Goal: Transaction & Acquisition: Purchase product/service

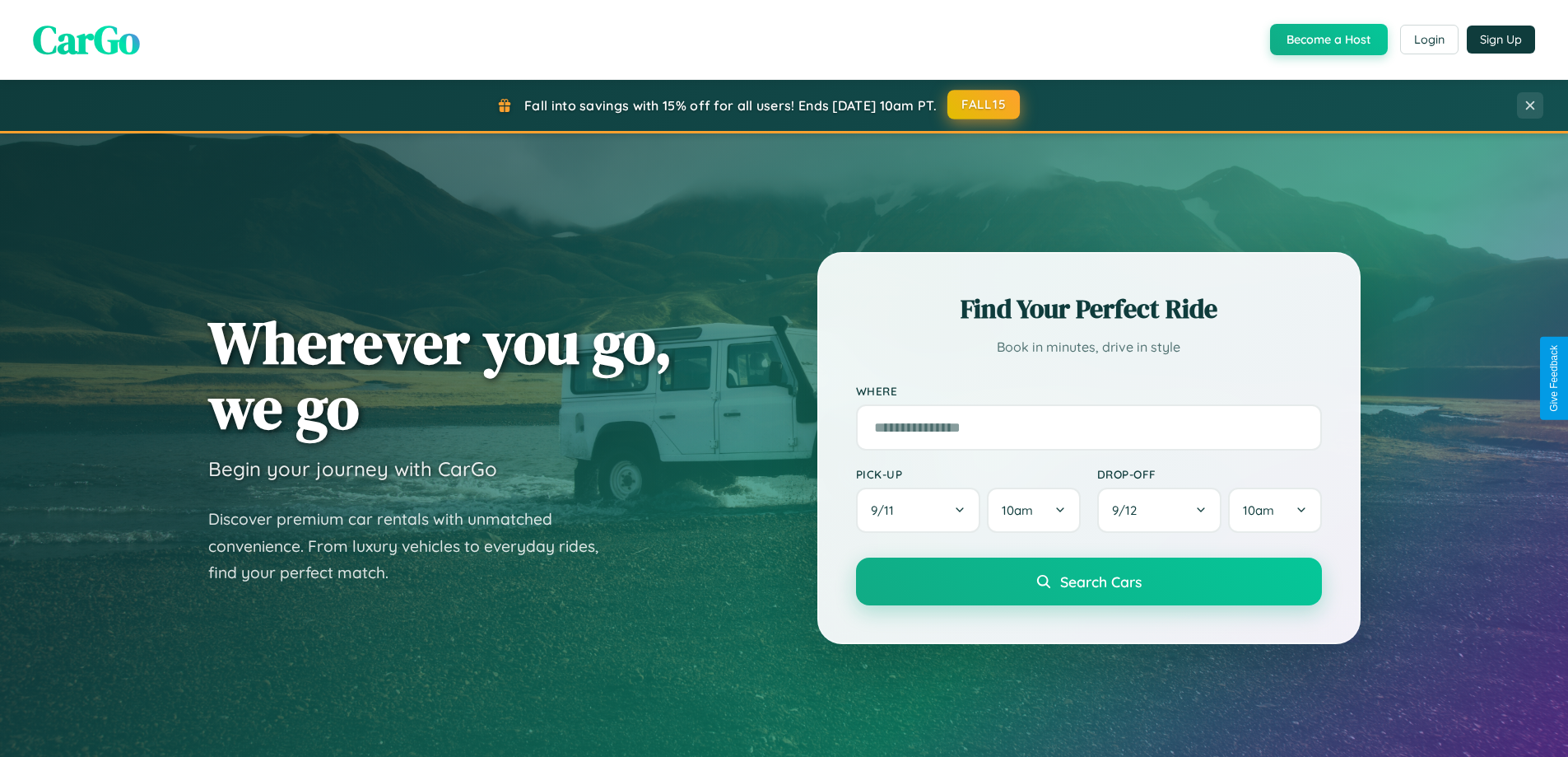
click at [985, 105] on button "FALL15" at bounding box center [984, 105] width 73 height 30
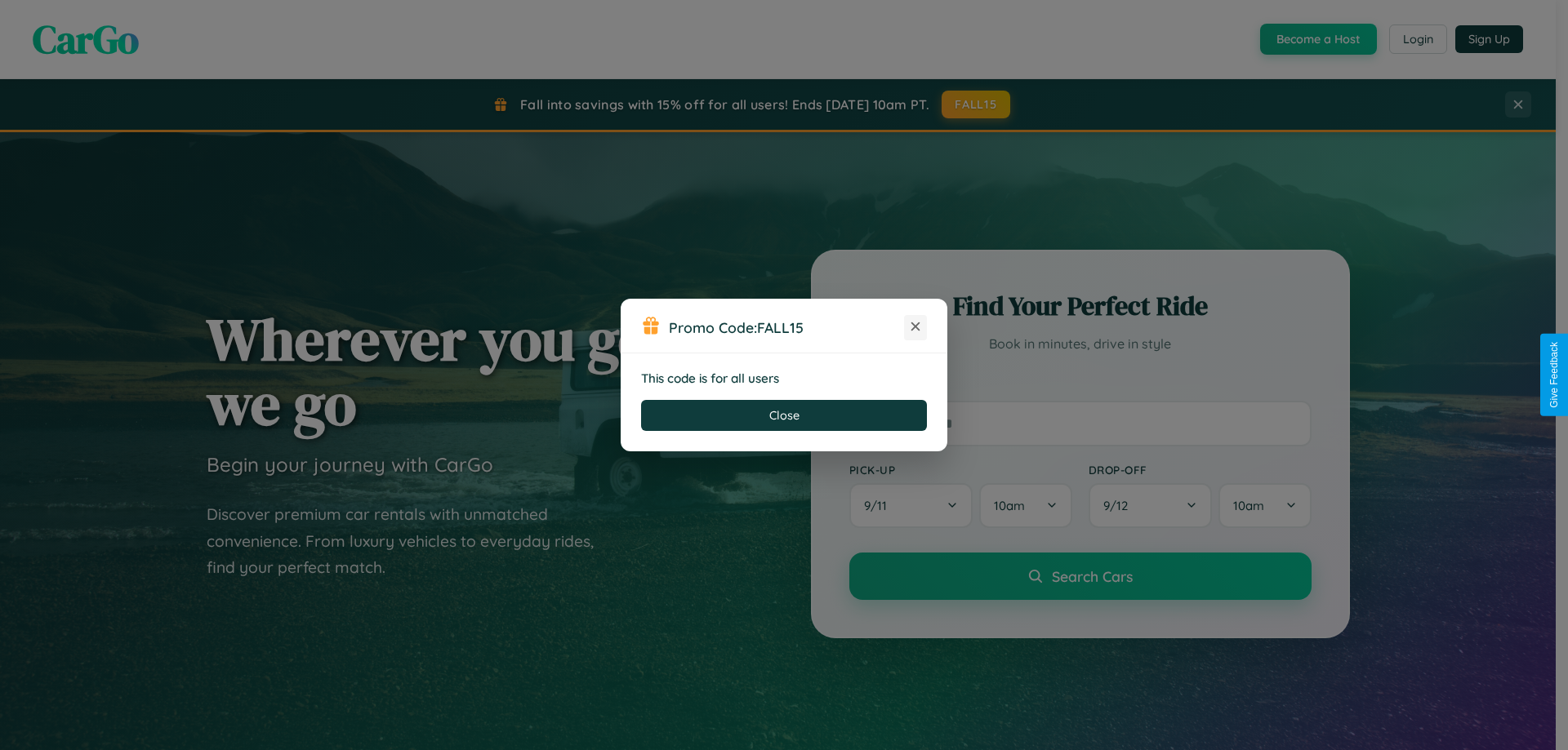
click at [915, 327] on icon at bounding box center [915, 326] width 17 height 17
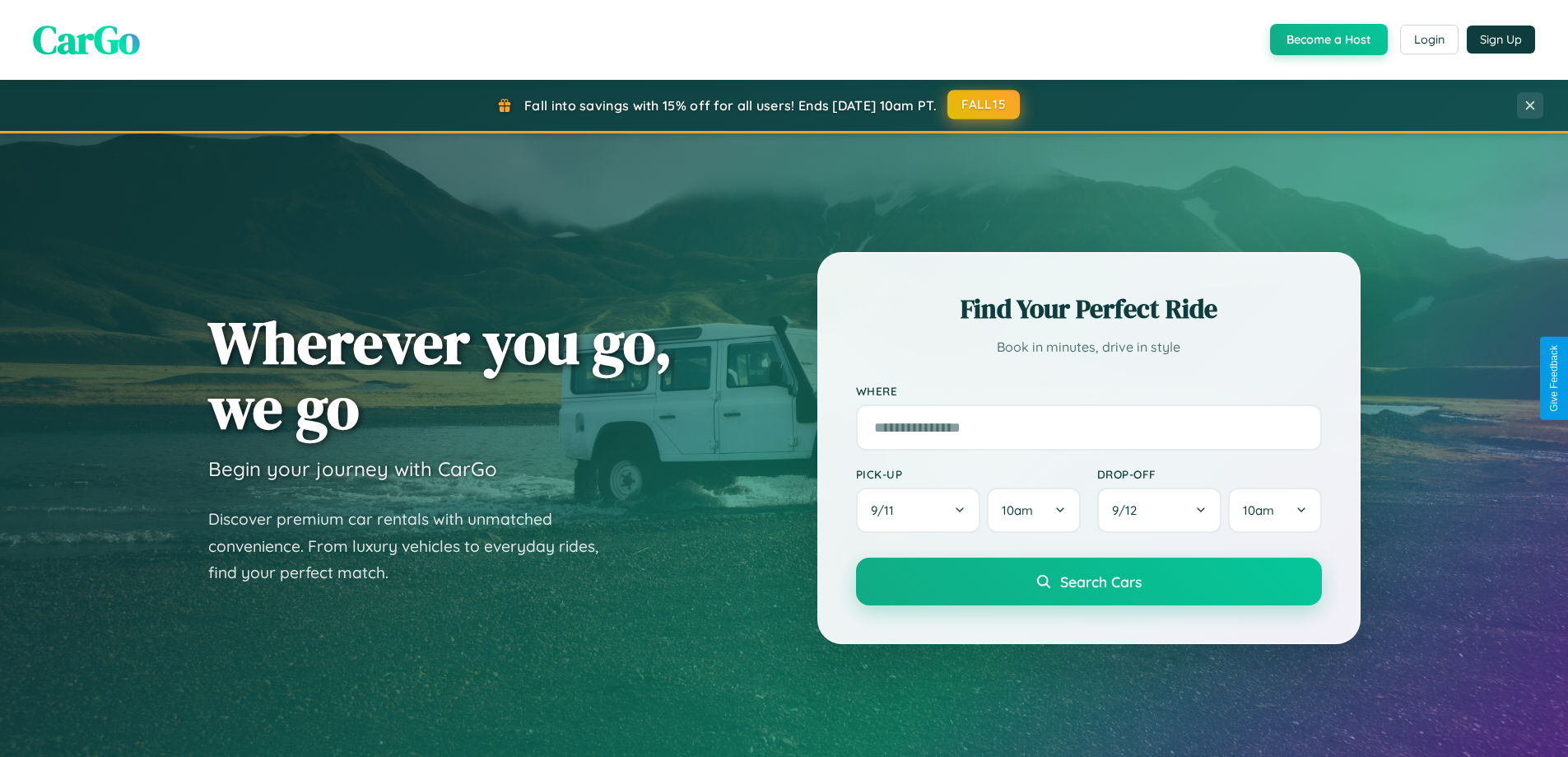
click at [985, 105] on button "FALL15" at bounding box center [984, 105] width 73 height 30
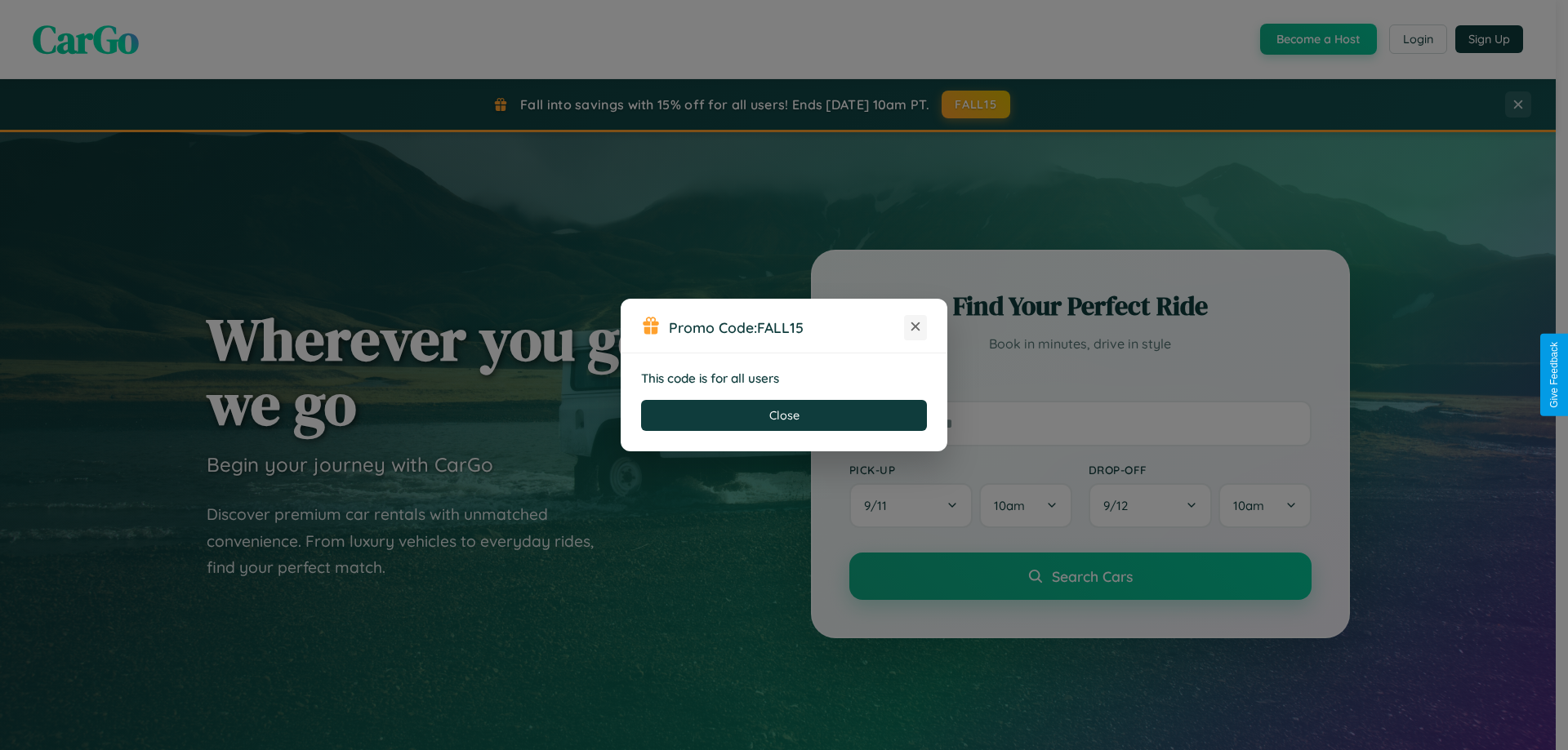
click at [915, 327] on icon at bounding box center [915, 326] width 17 height 17
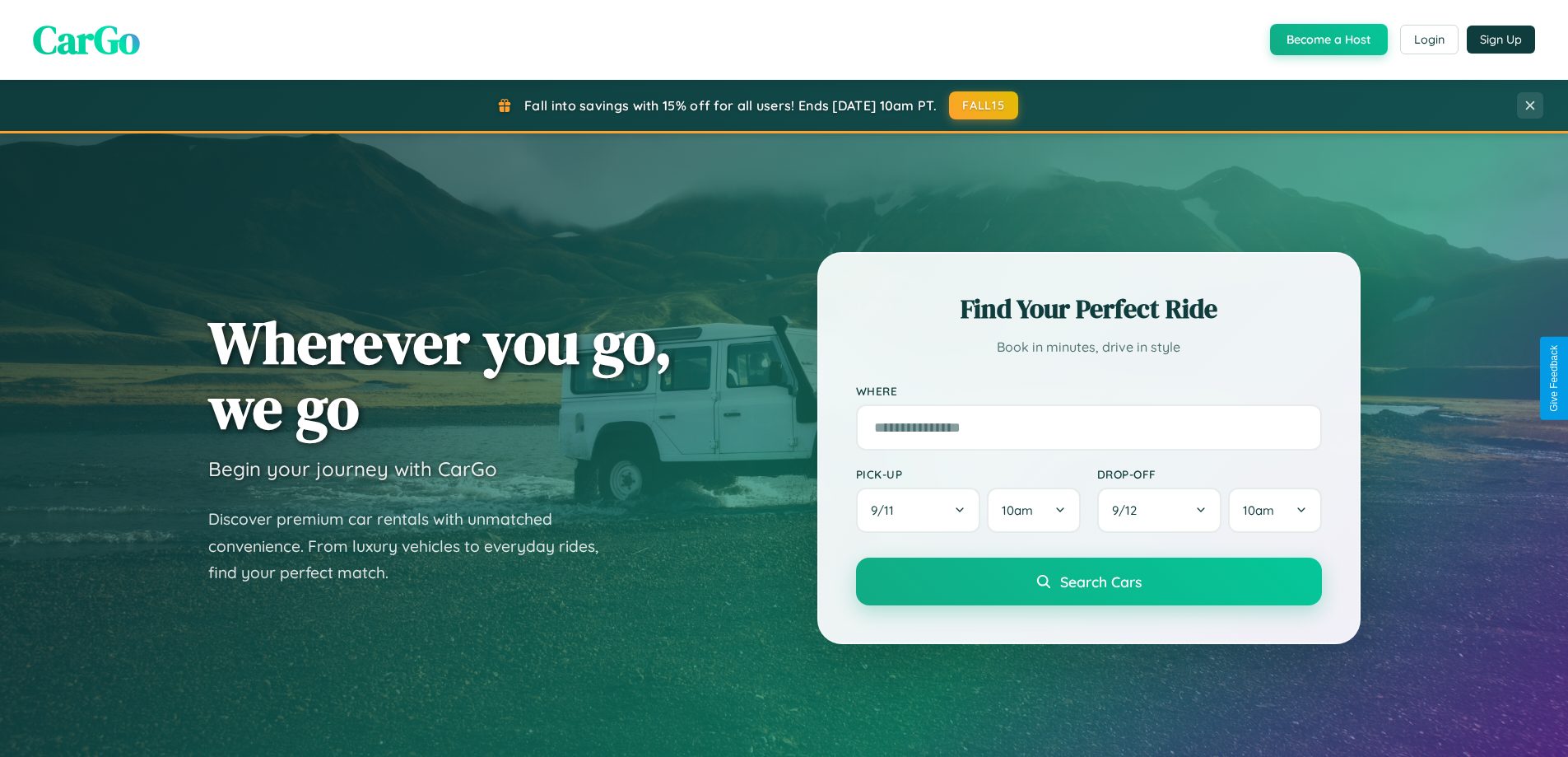
scroll to position [2647, 0]
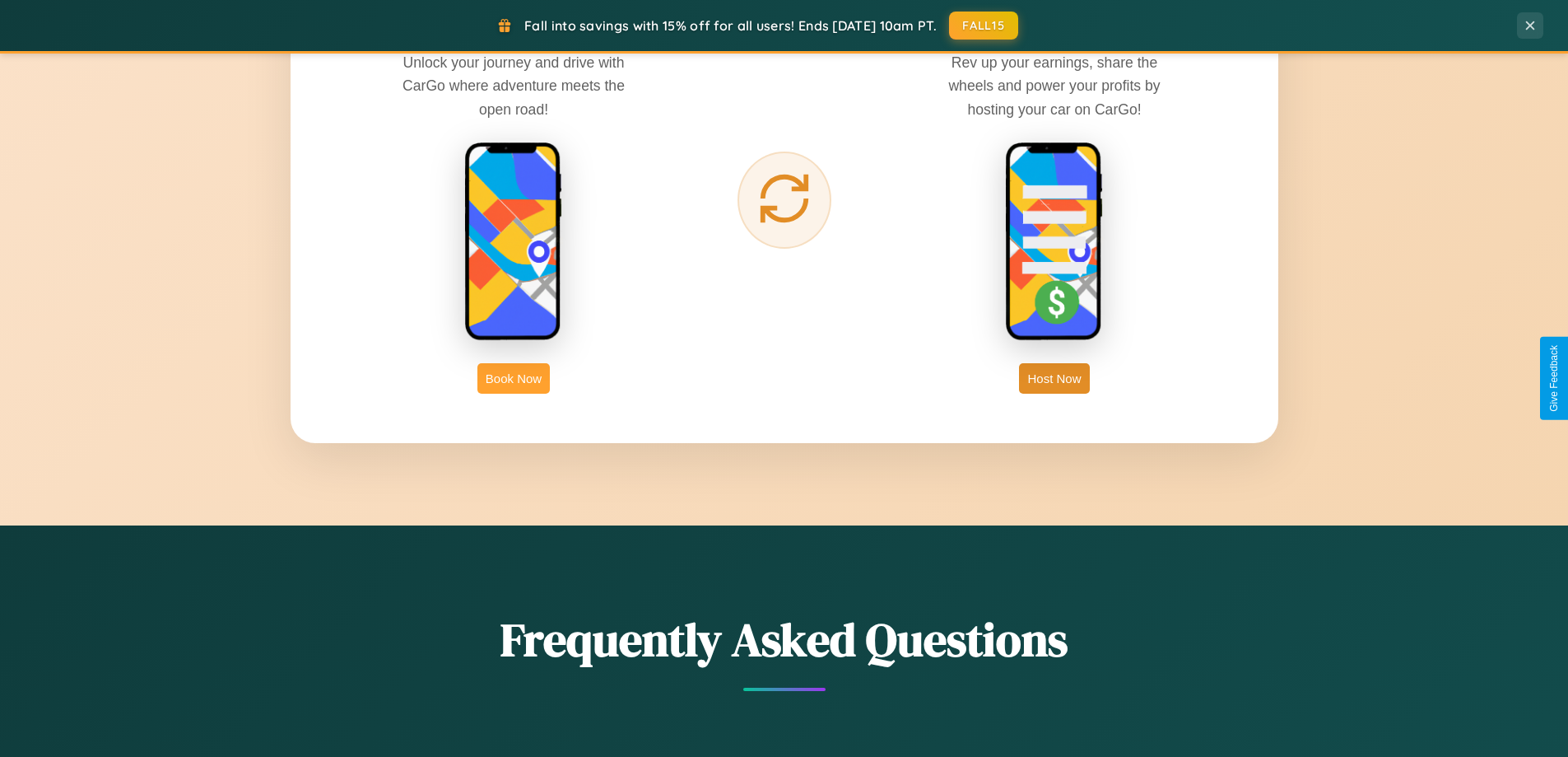
click at [513, 378] on button "Book Now" at bounding box center [513, 378] width 73 height 31
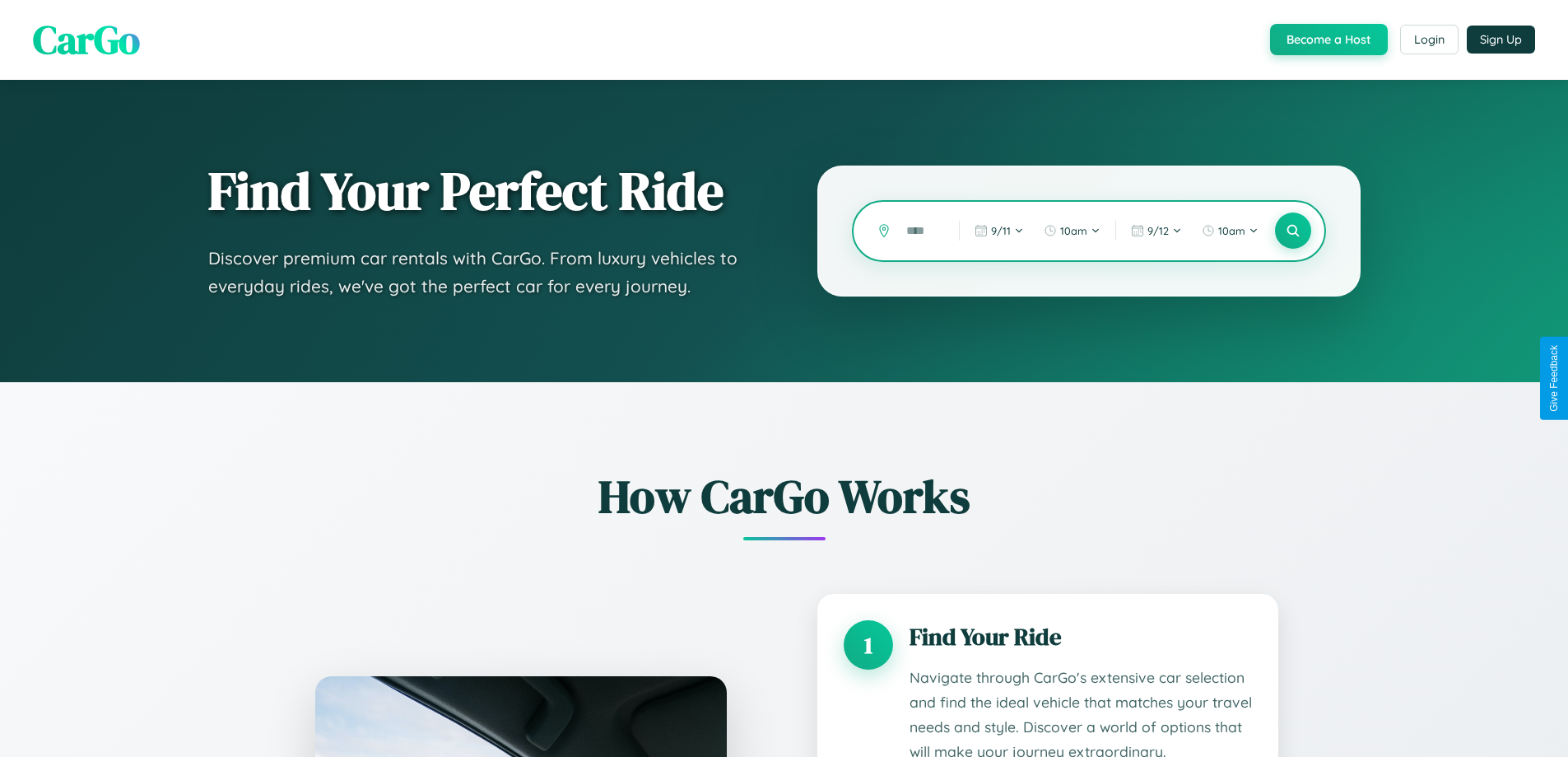
click at [920, 230] on input "text" at bounding box center [920, 230] width 45 height 29
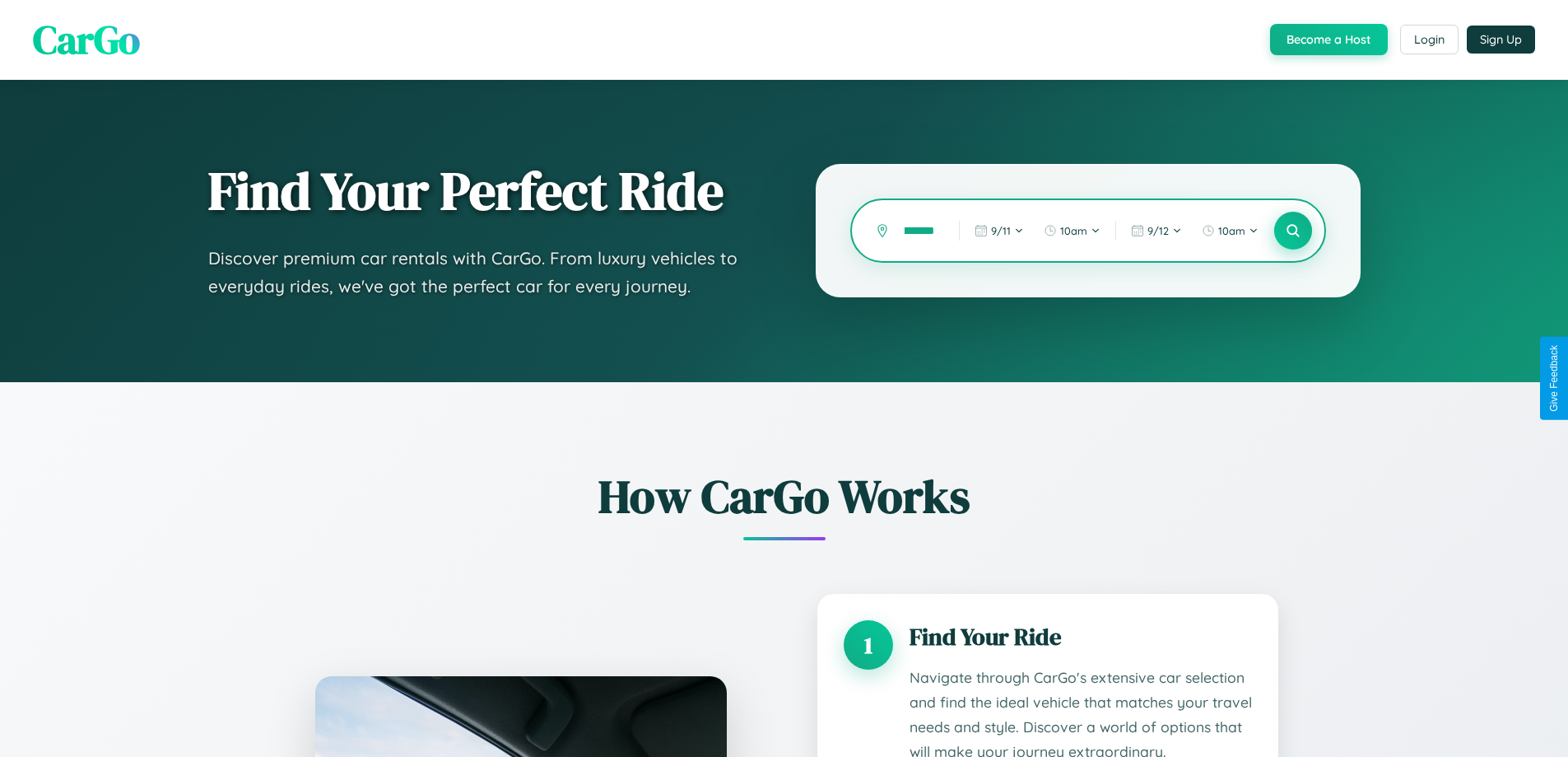
type input "*******"
click at [1293, 230] on icon at bounding box center [1293, 231] width 16 height 16
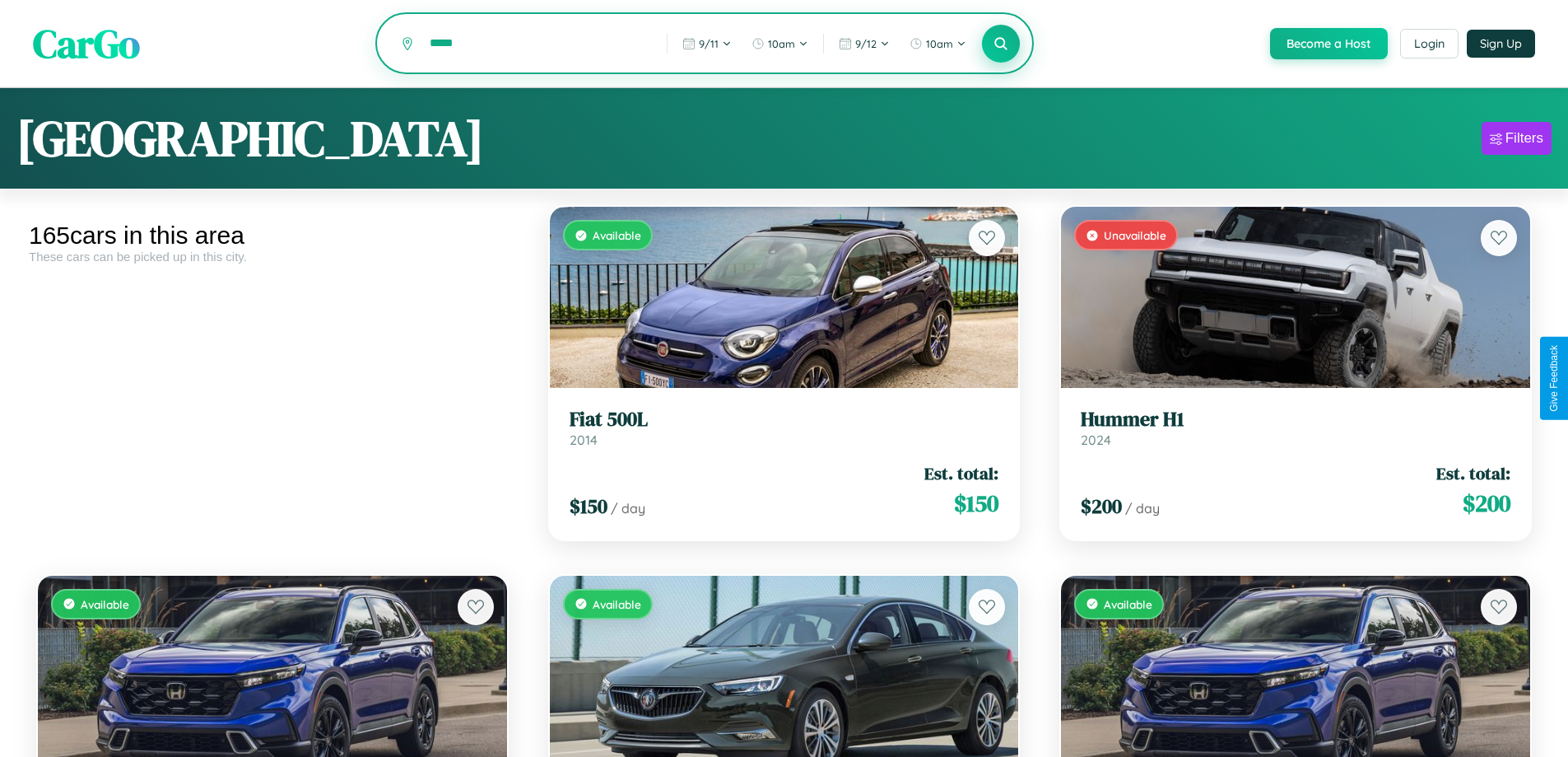
type input "*****"
click at [1000, 45] on icon at bounding box center [1002, 44] width 16 height 16
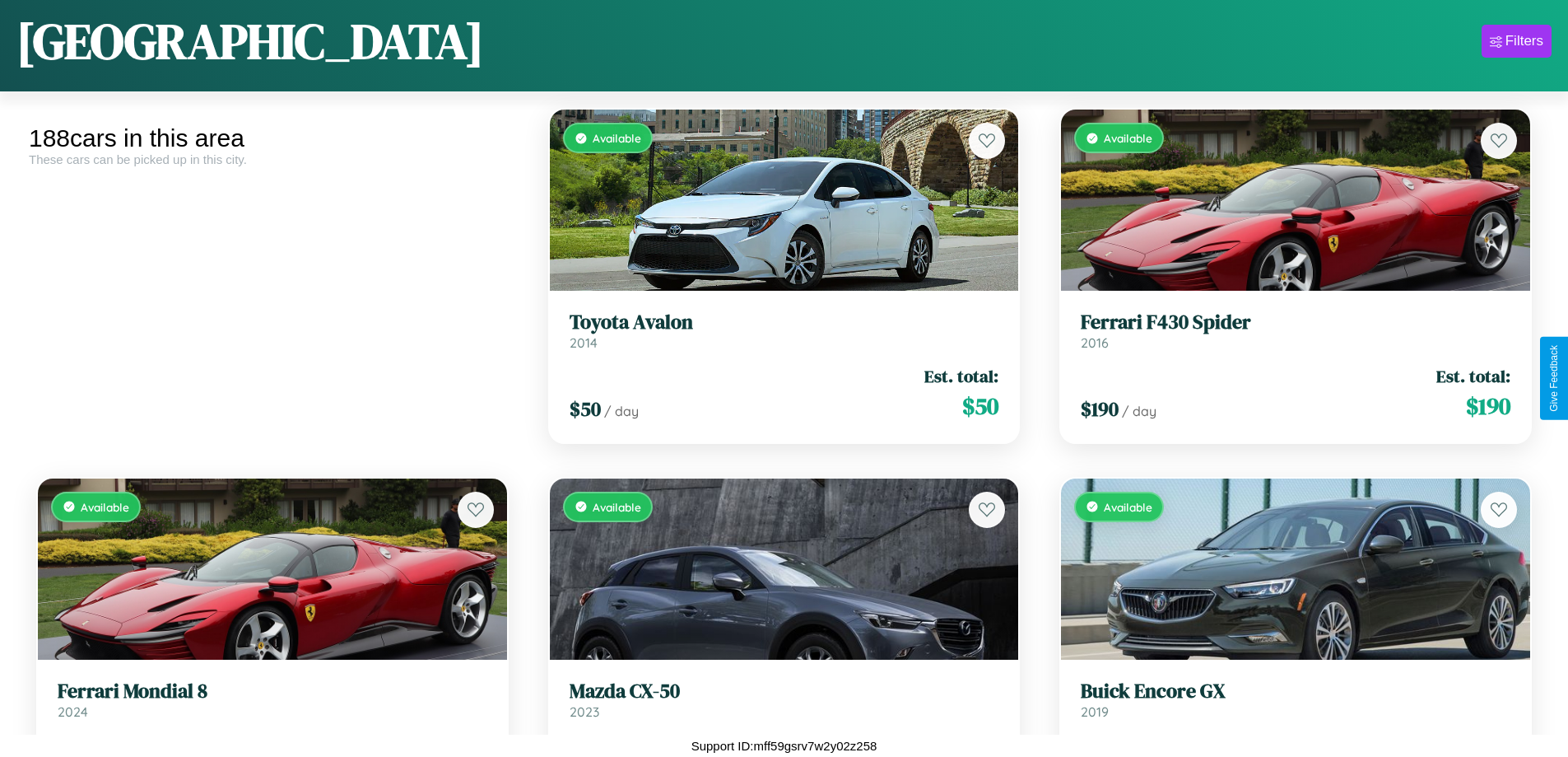
scroll to position [13142, 0]
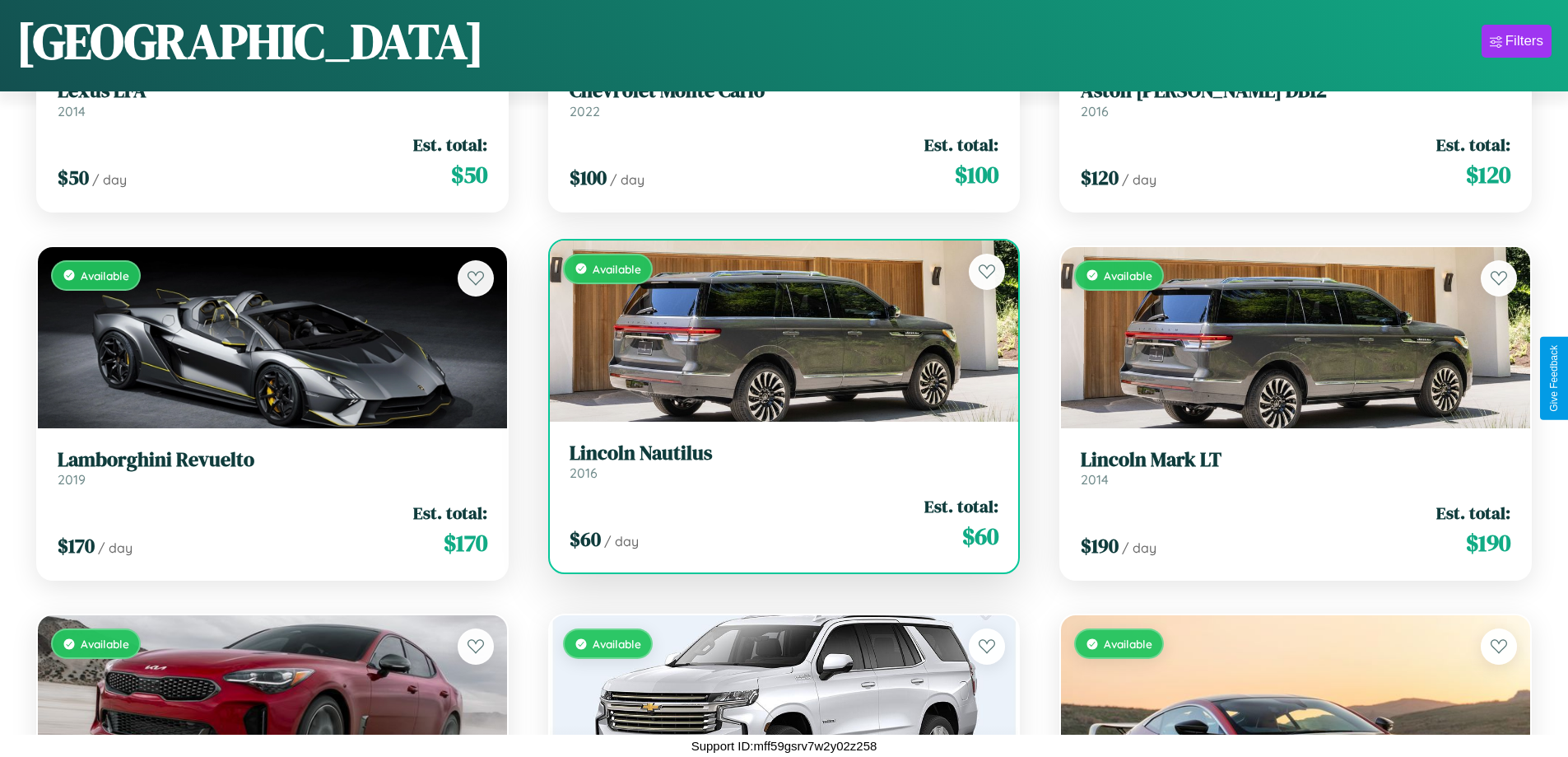
click at [778, 466] on link "Lincoln Nautilus 2016" at bounding box center [784, 462] width 430 height 40
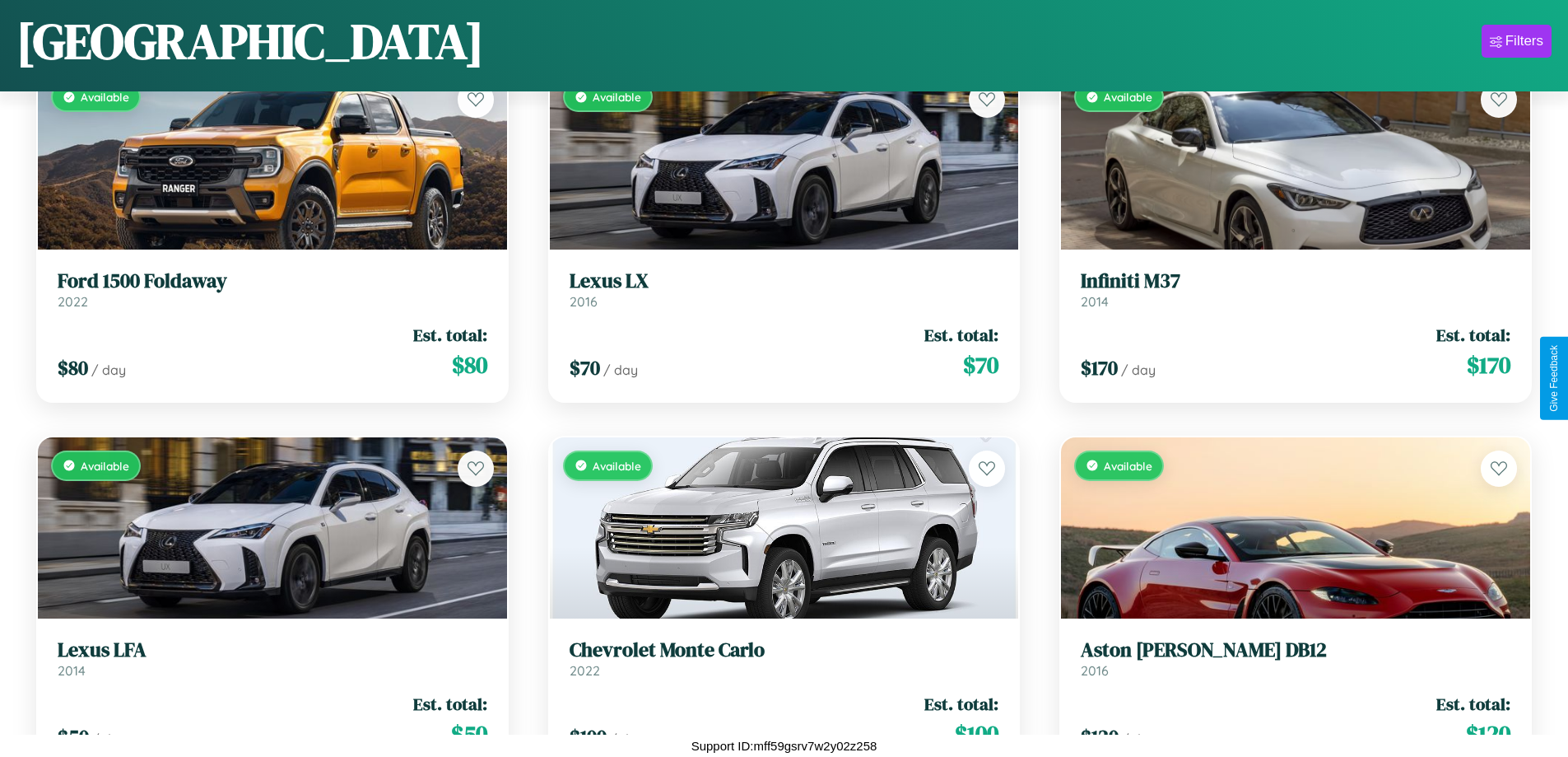
scroll to position [3183, 0]
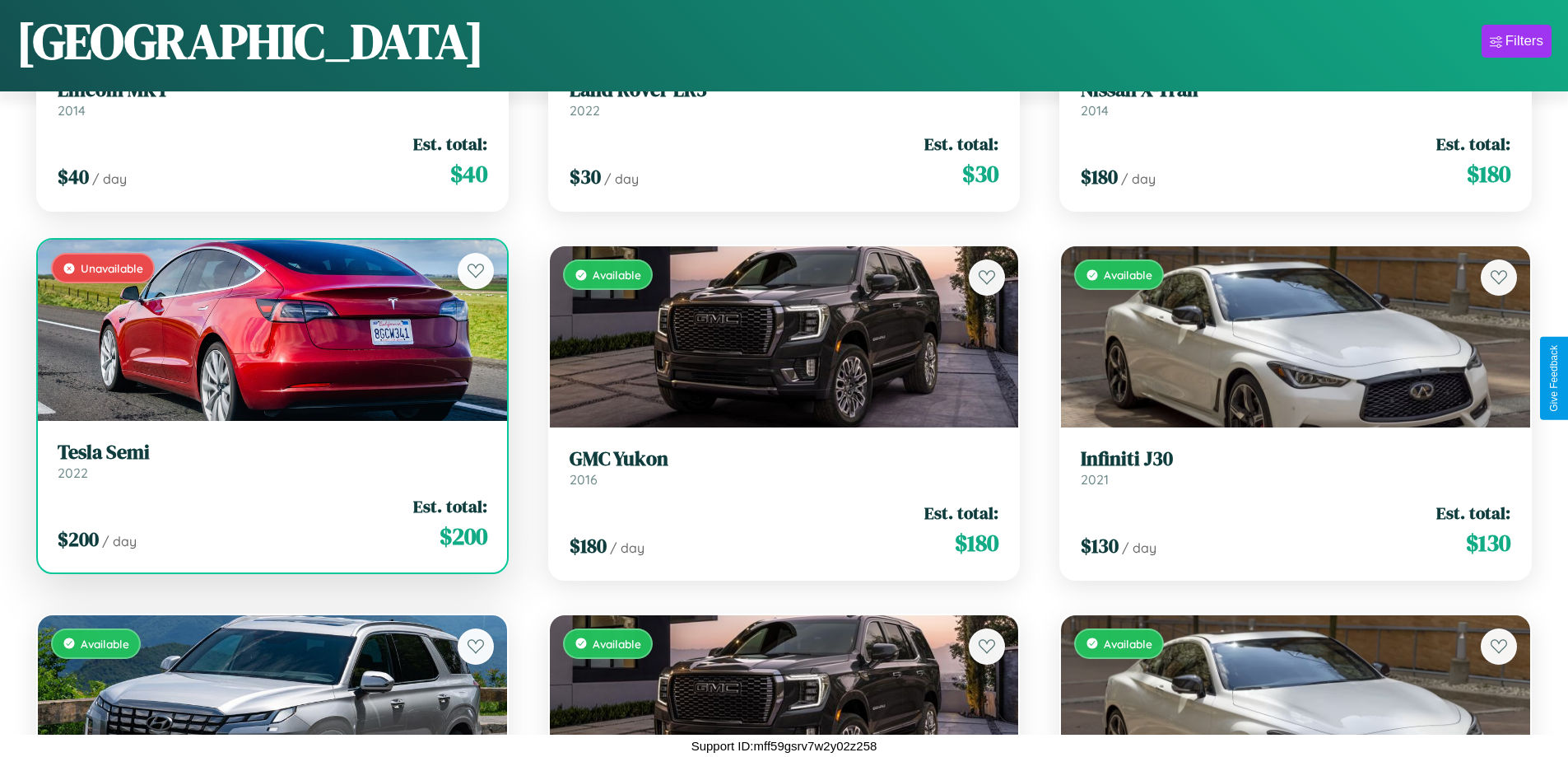
click at [270, 461] on h3 "Tesla Semi" at bounding box center [272, 453] width 430 height 24
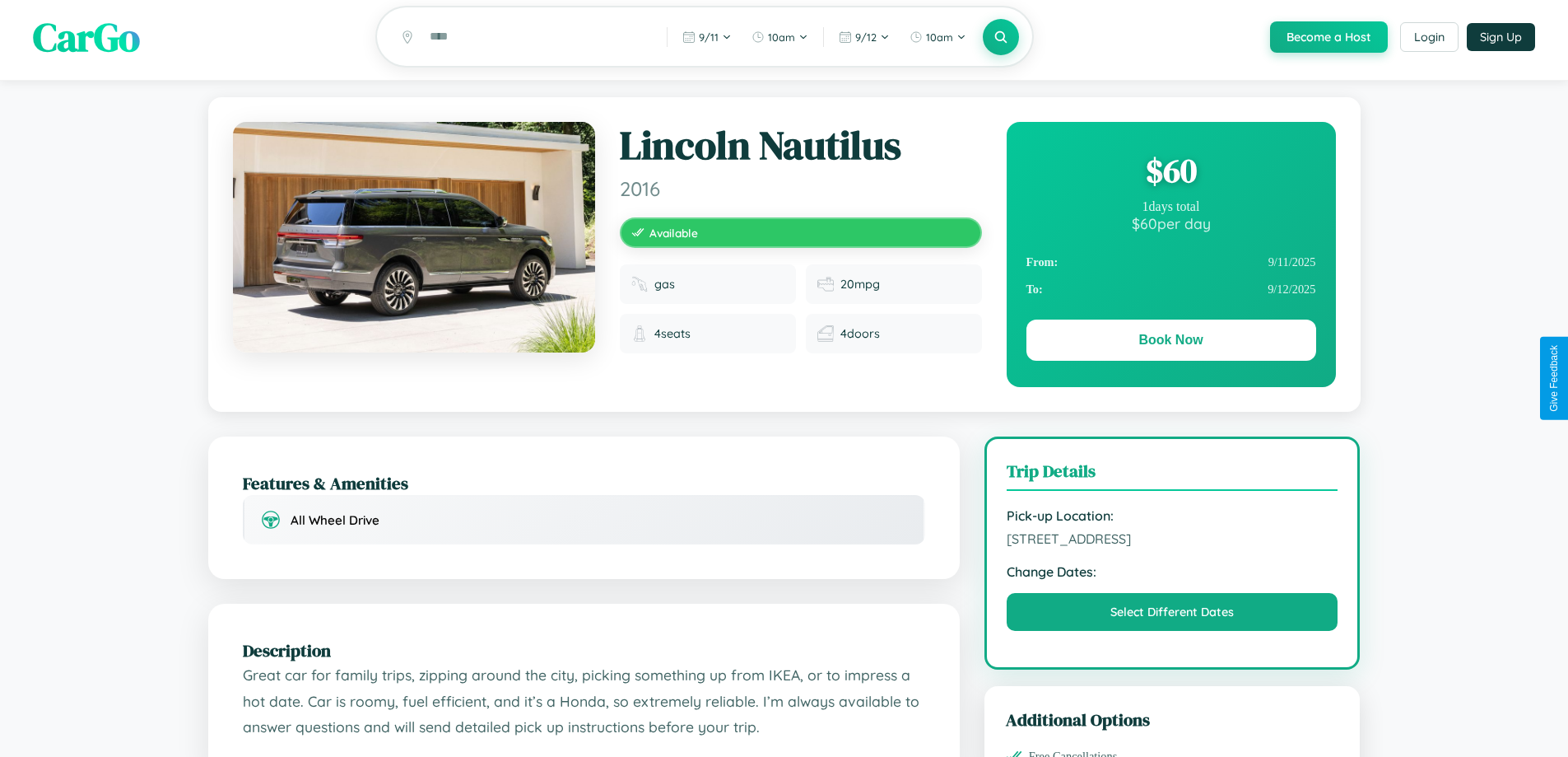
scroll to position [170, 0]
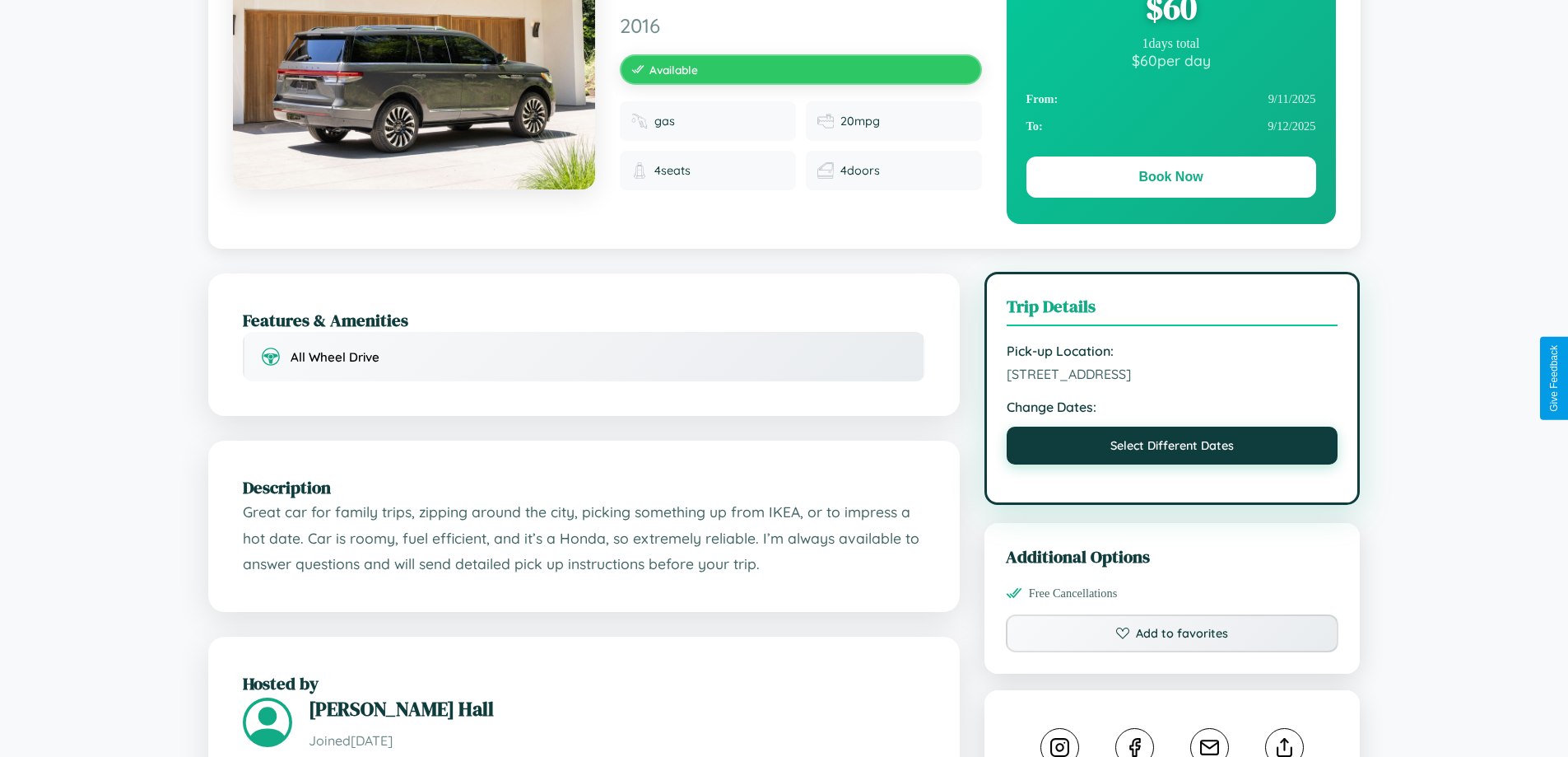
click at [1172, 448] on button "Select Different Dates" at bounding box center [1172, 446] width 332 height 38
select select "*"
select select "****"
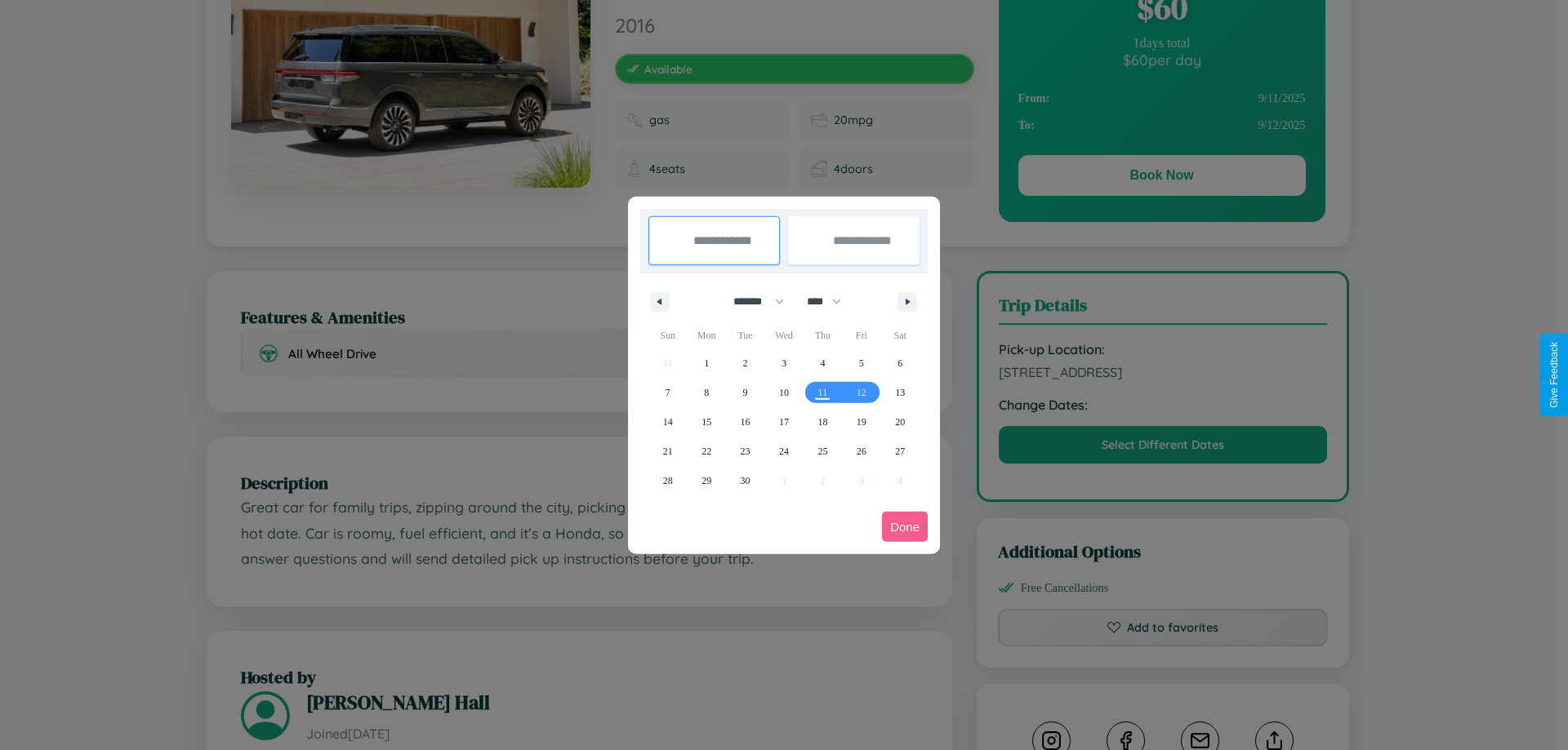
drag, startPoint x: 751, startPoint y: 301, endPoint x: 784, endPoint y: 327, distance: 42.0
click at [751, 301] on select "******* ******** ***** ***** *** **** **** ****** ********* ******* ******** **…" at bounding box center [755, 301] width 69 height 27
select select "*"
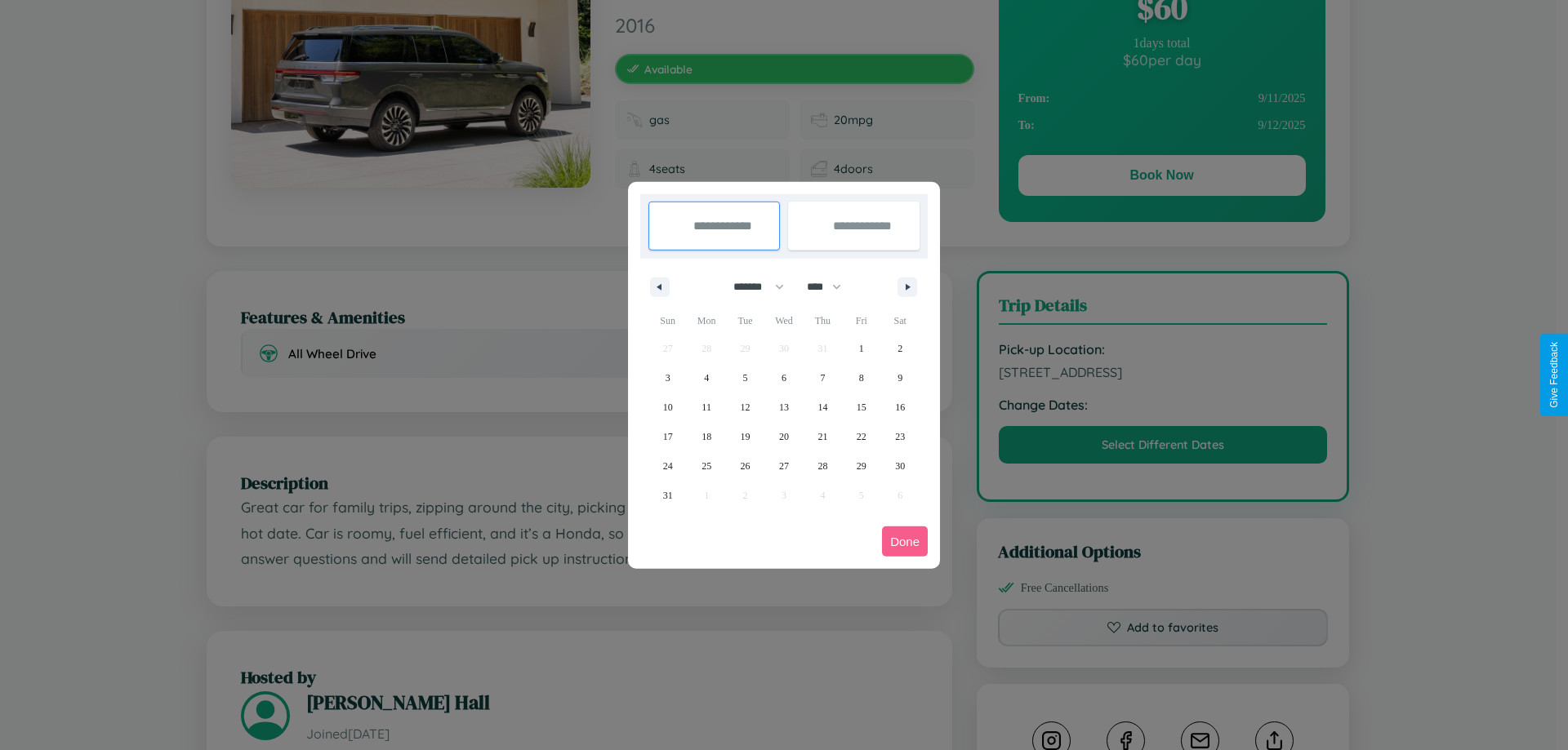
drag, startPoint x: 831, startPoint y: 287, endPoint x: 784, endPoint y: 327, distance: 61.7
click at [831, 287] on select "**** **** **** **** **** **** **** **** **** **** **** **** **** **** **** ****…" at bounding box center [824, 287] width 49 height 27
select select "****"
click at [744, 436] on span "18" at bounding box center [745, 437] width 10 height 30
type input "**********"
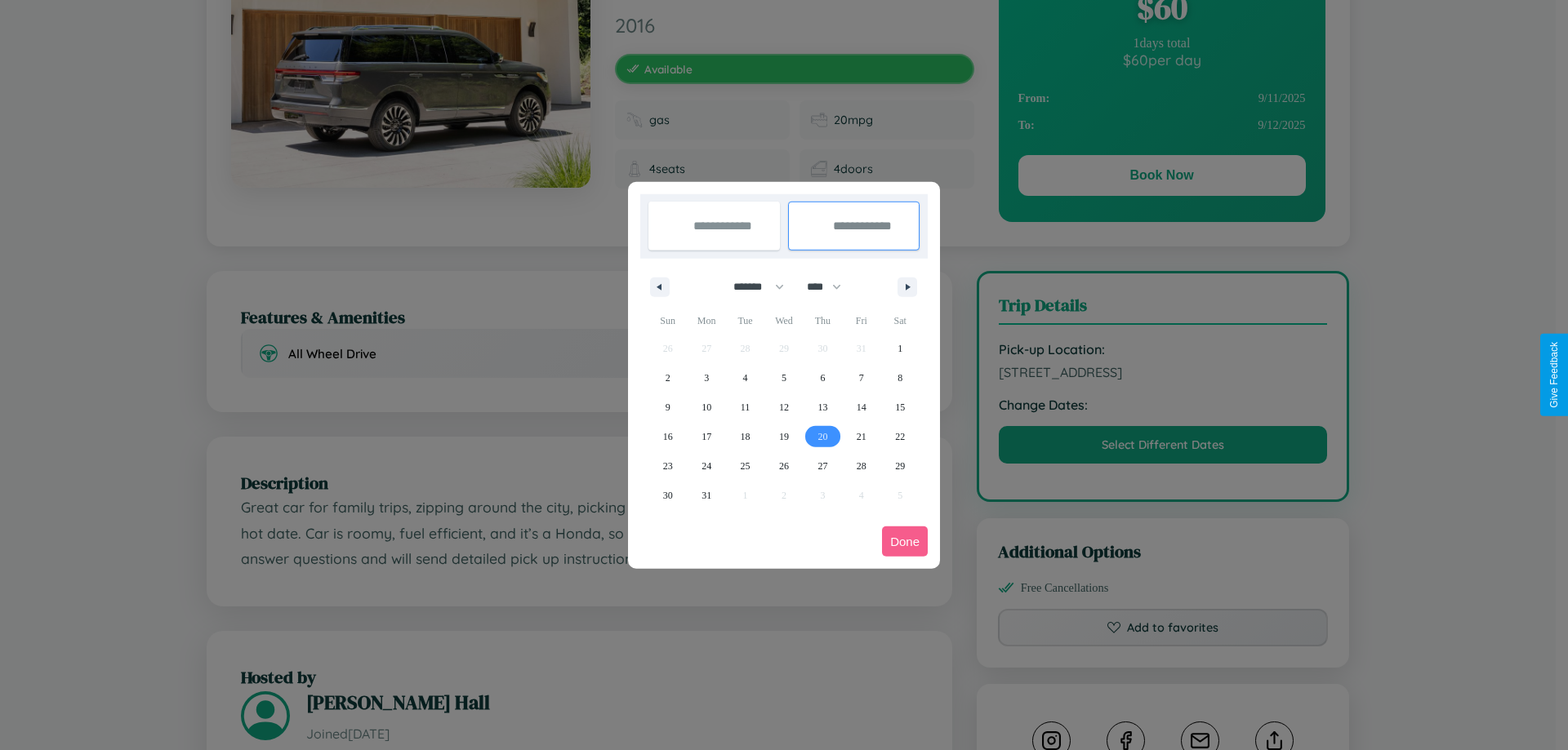
click at [823, 436] on span "20" at bounding box center [823, 437] width 10 height 30
type input "**********"
click at [905, 542] on button "Done" at bounding box center [905, 542] width 45 height 31
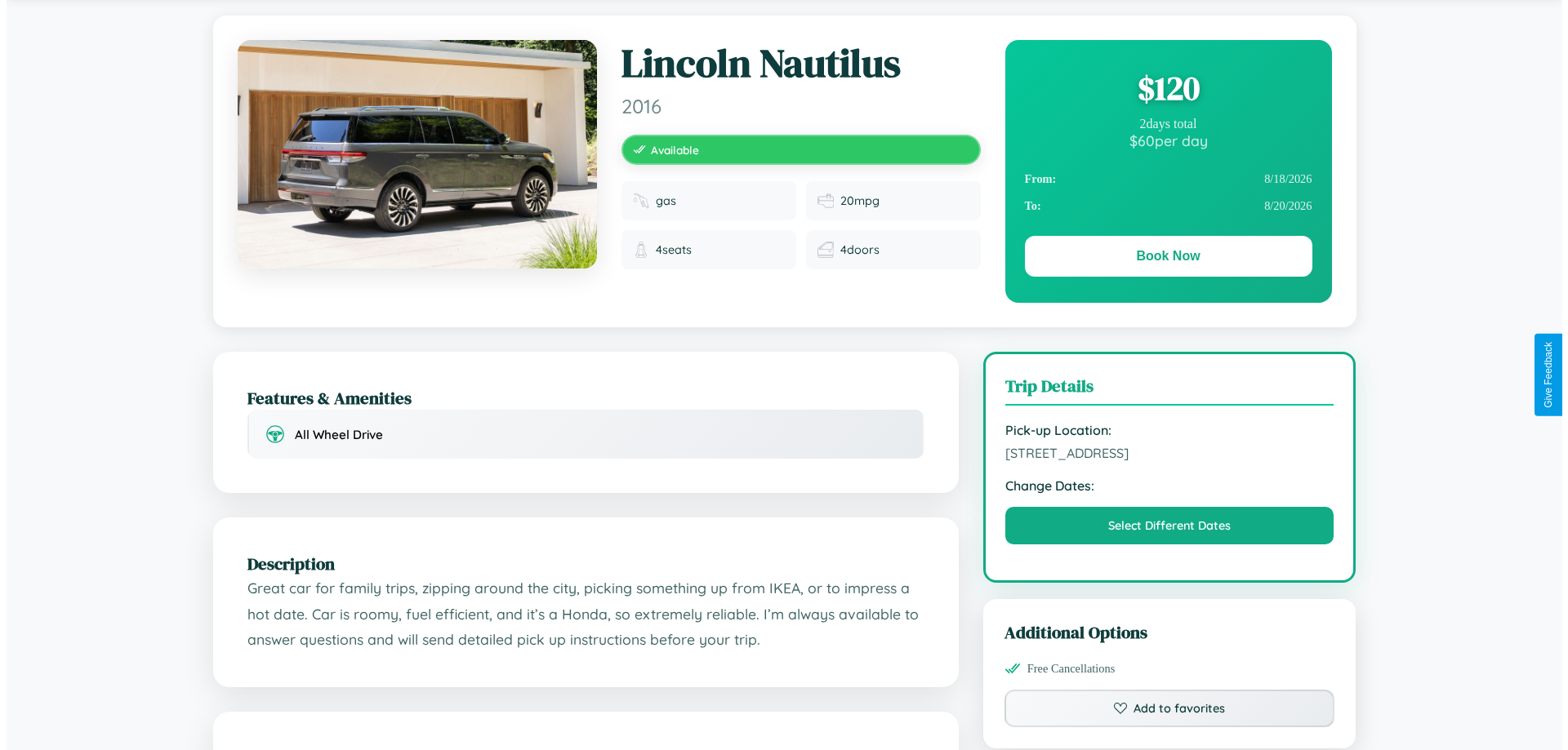
scroll to position [0, 0]
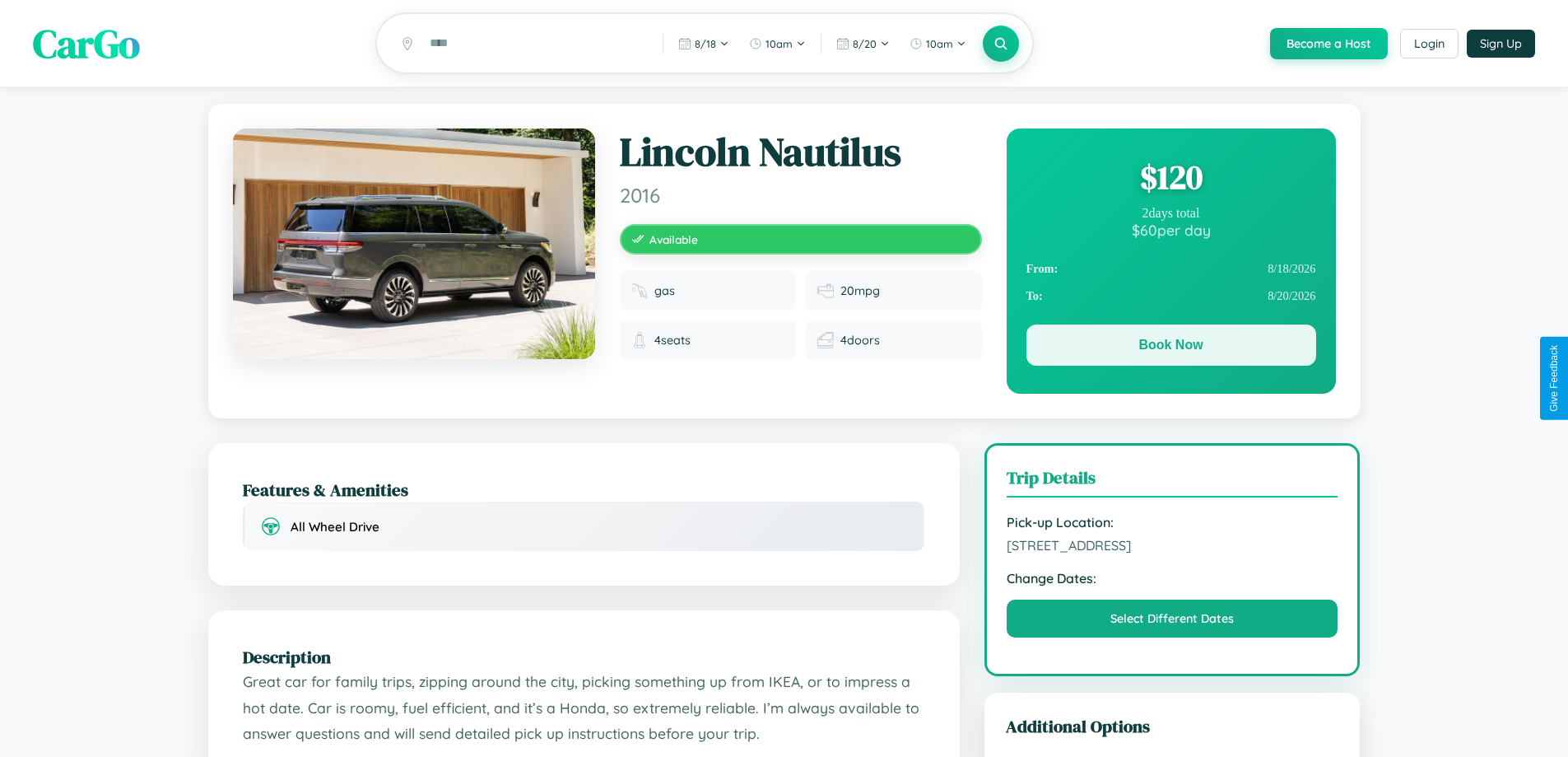
click at [1170, 348] on button "Book Now" at bounding box center [1171, 344] width 290 height 41
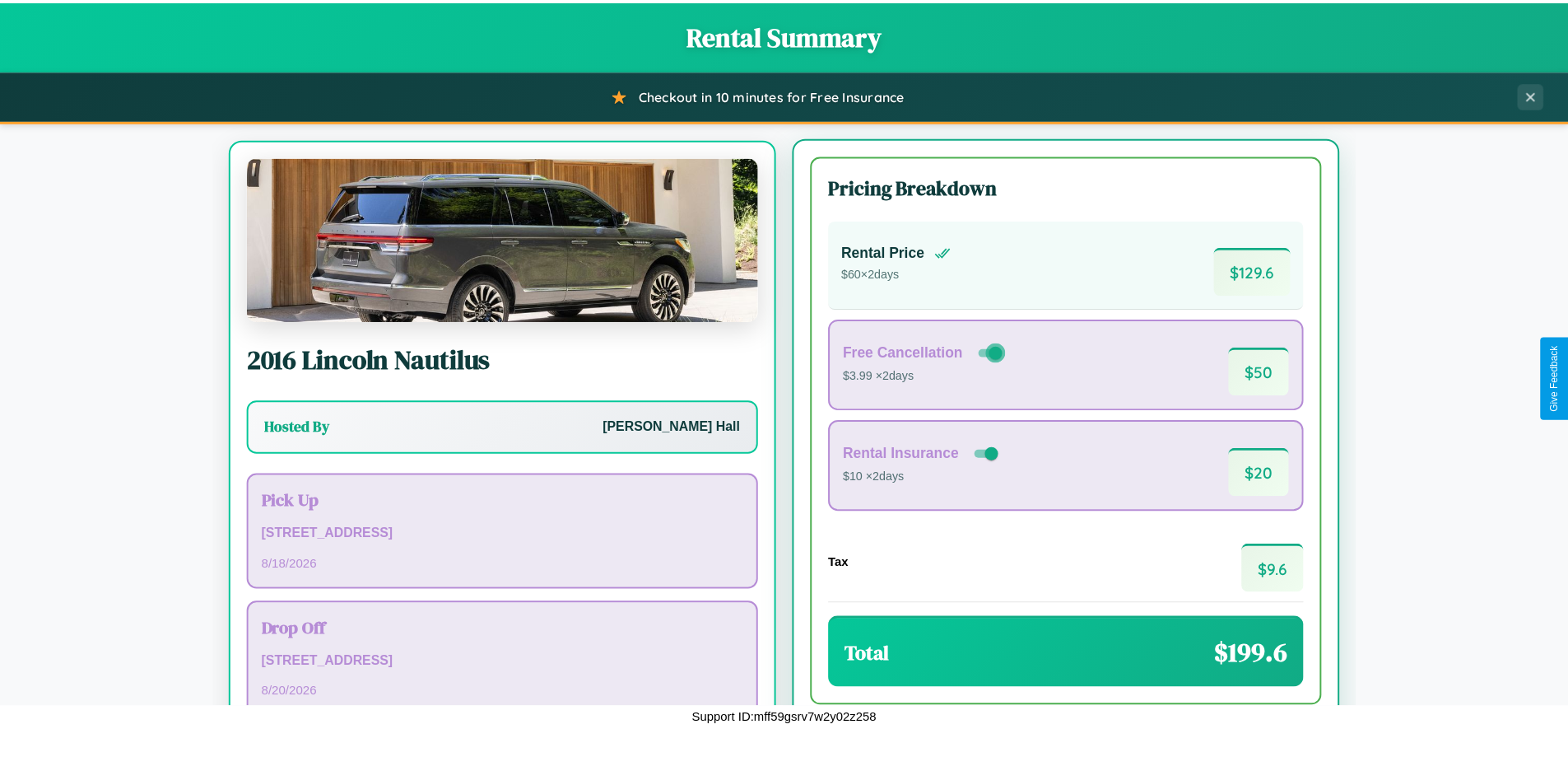
scroll to position [77, 0]
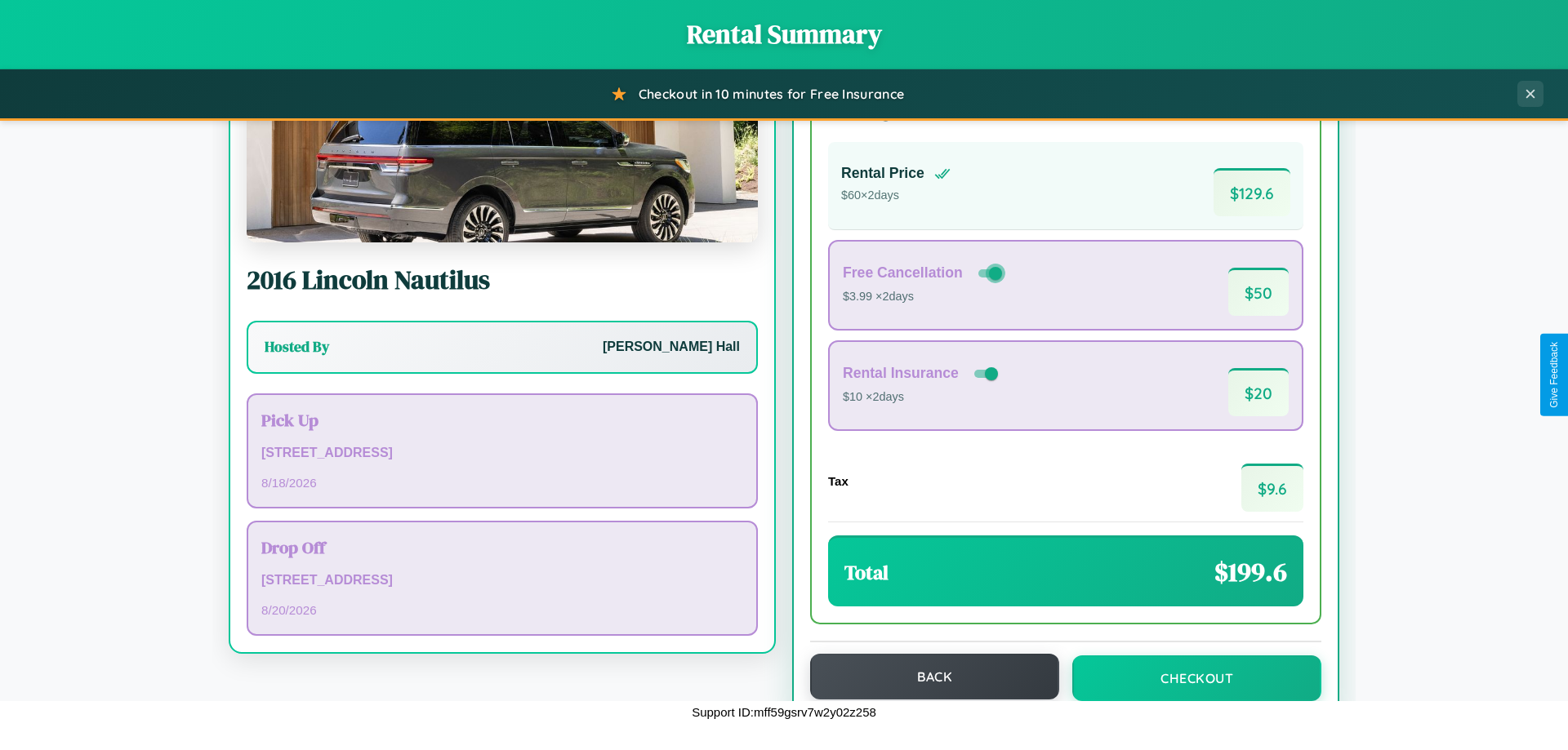
click at [926, 678] on button "Back" at bounding box center [934, 677] width 249 height 45
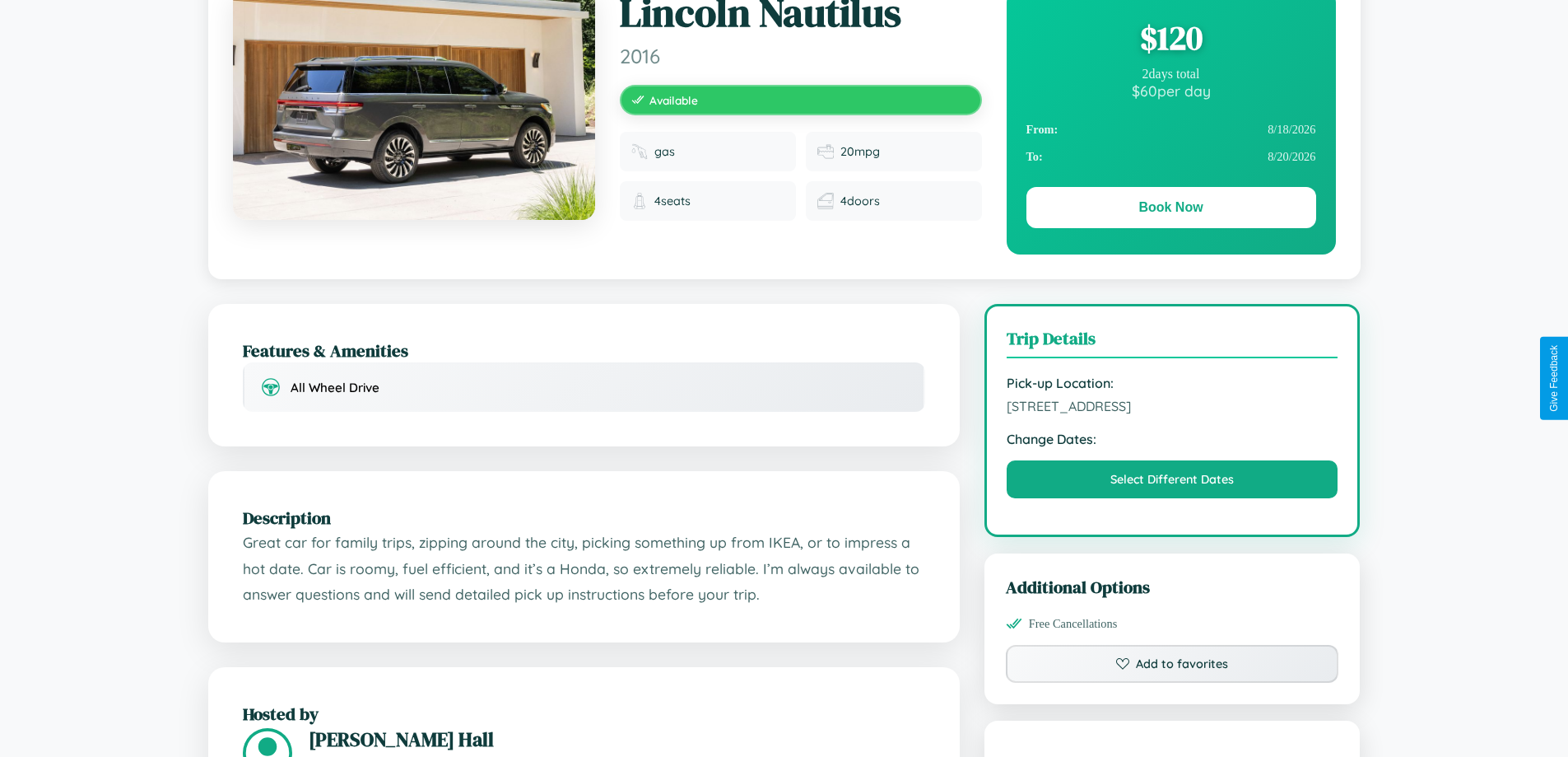
scroll to position [542, 0]
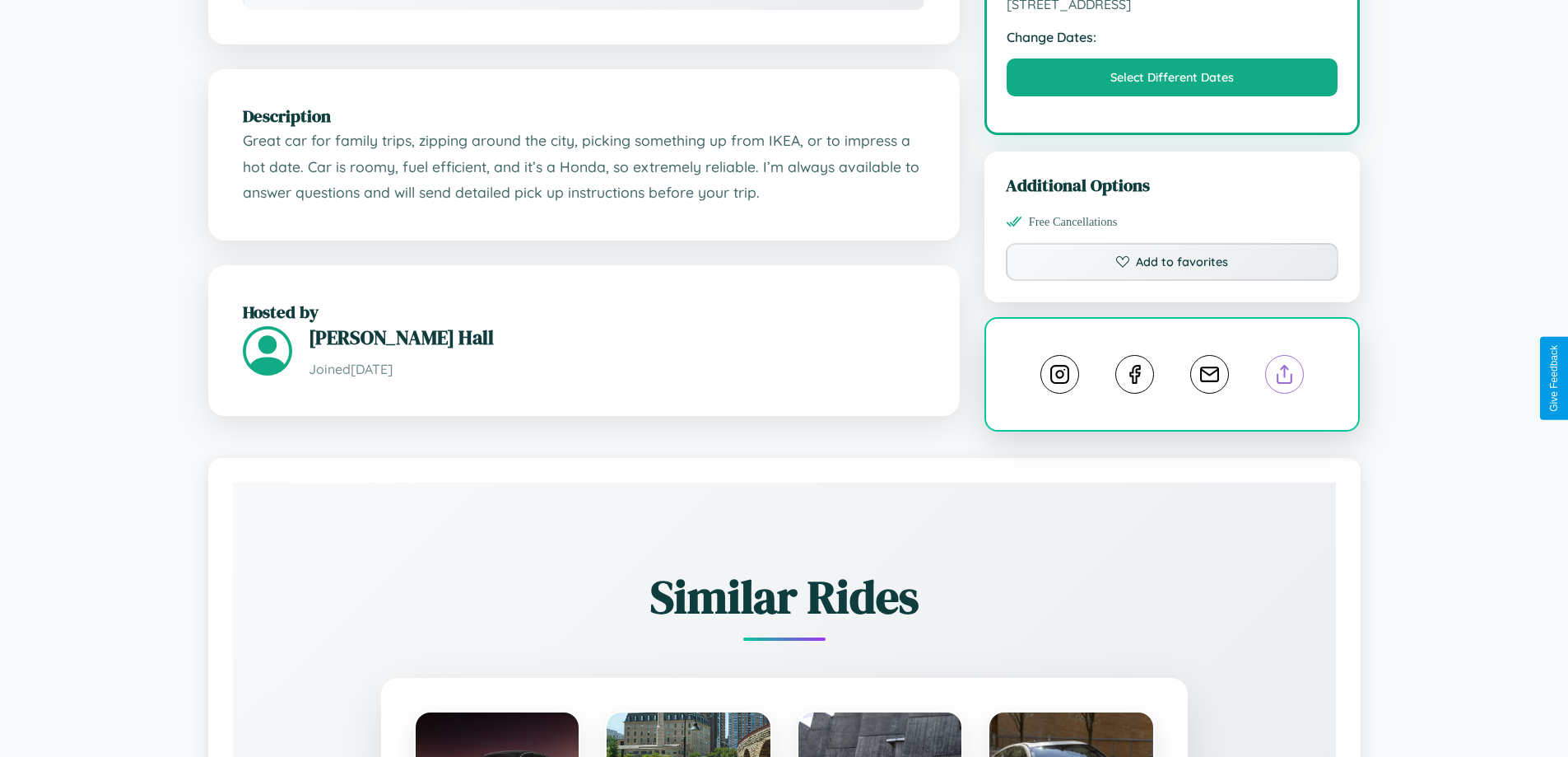
click at [1285, 376] on line at bounding box center [1285, 372] width 0 height 12
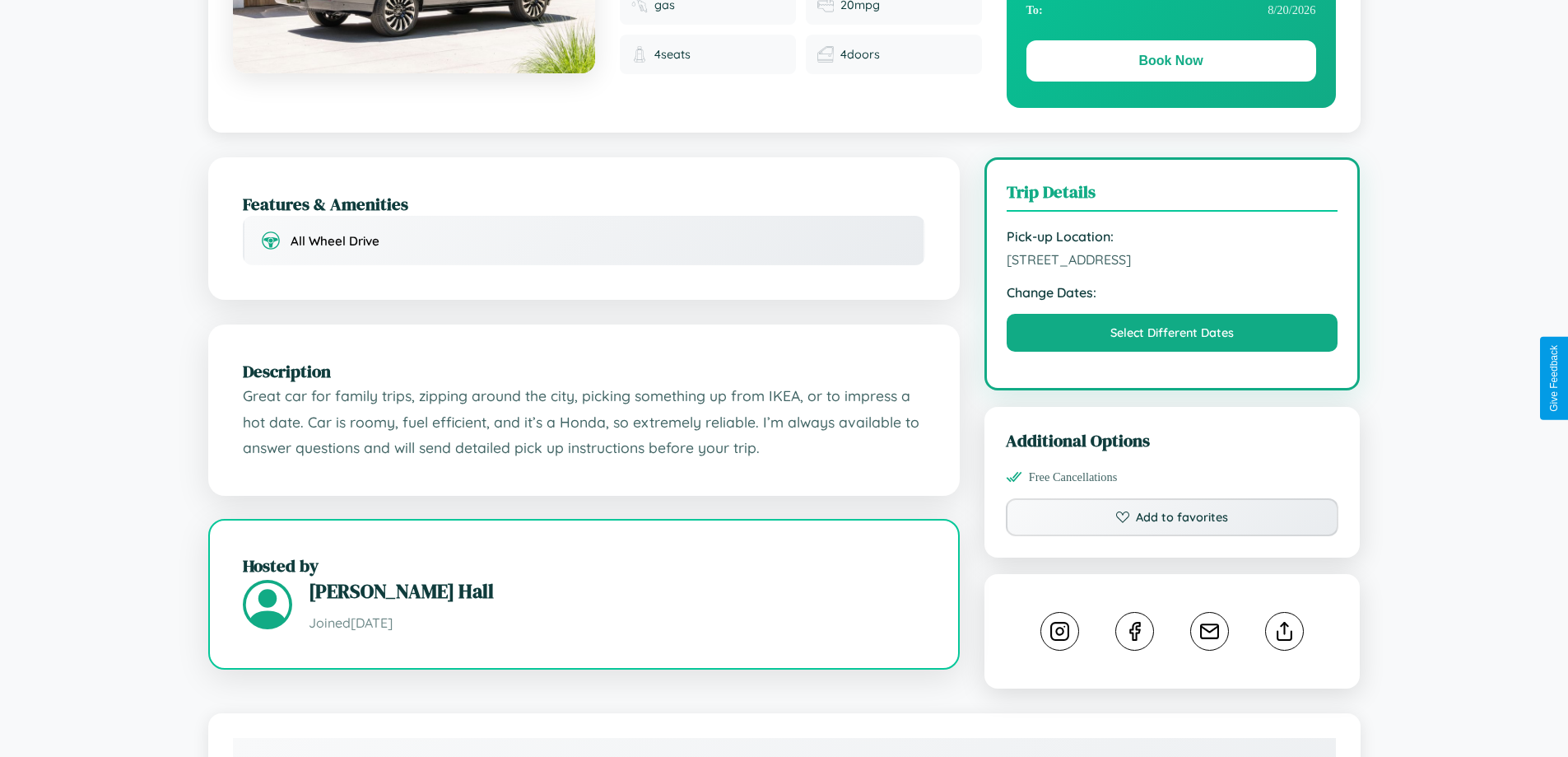
scroll to position [170, 0]
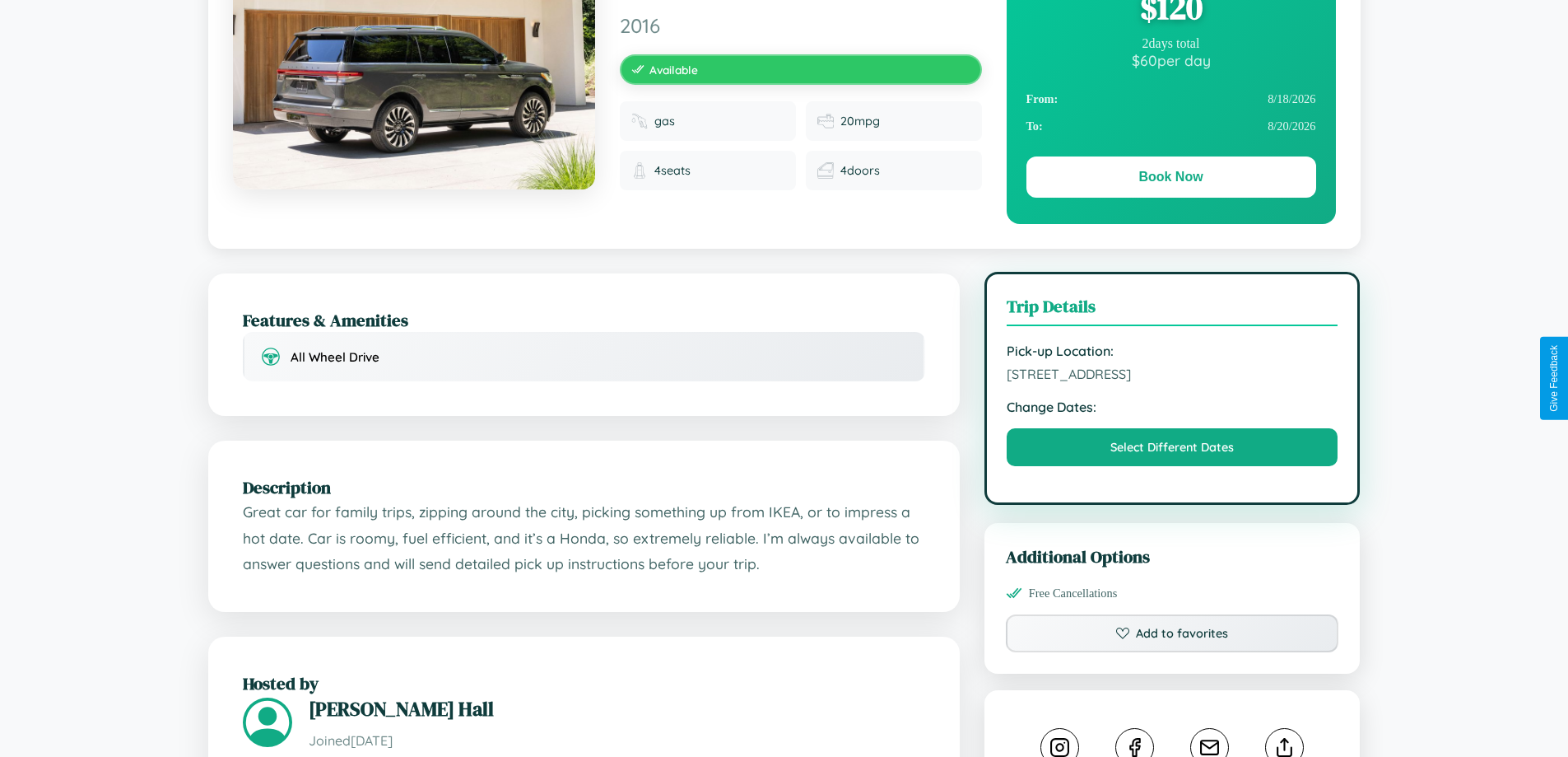
click at [1172, 376] on span "823 Maple Street Osaka 48676 Japan" at bounding box center [1172, 374] width 332 height 17
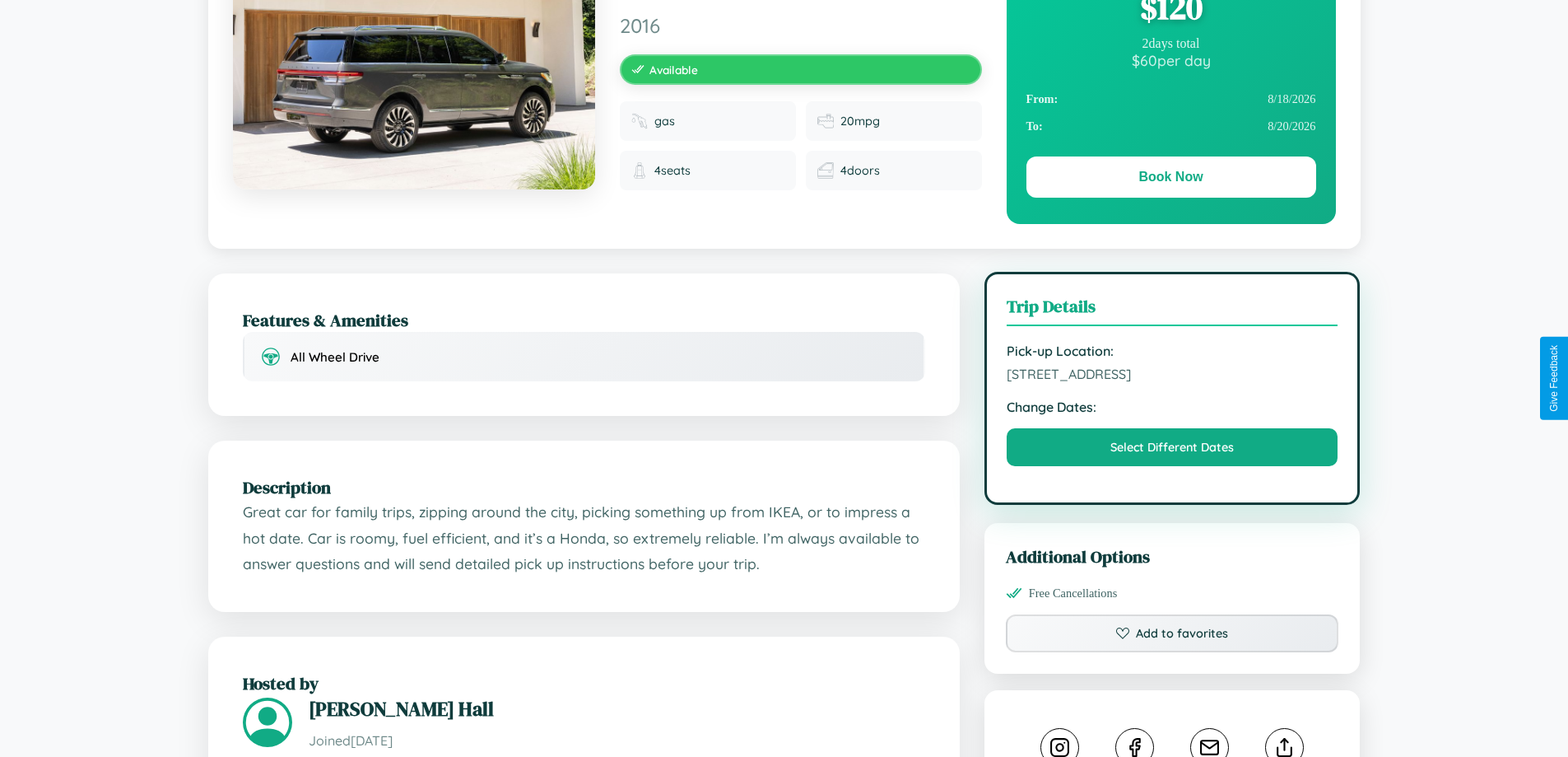
click at [1172, 376] on span "823 Maple Street Osaka 48676 Japan" at bounding box center [1172, 374] width 332 height 17
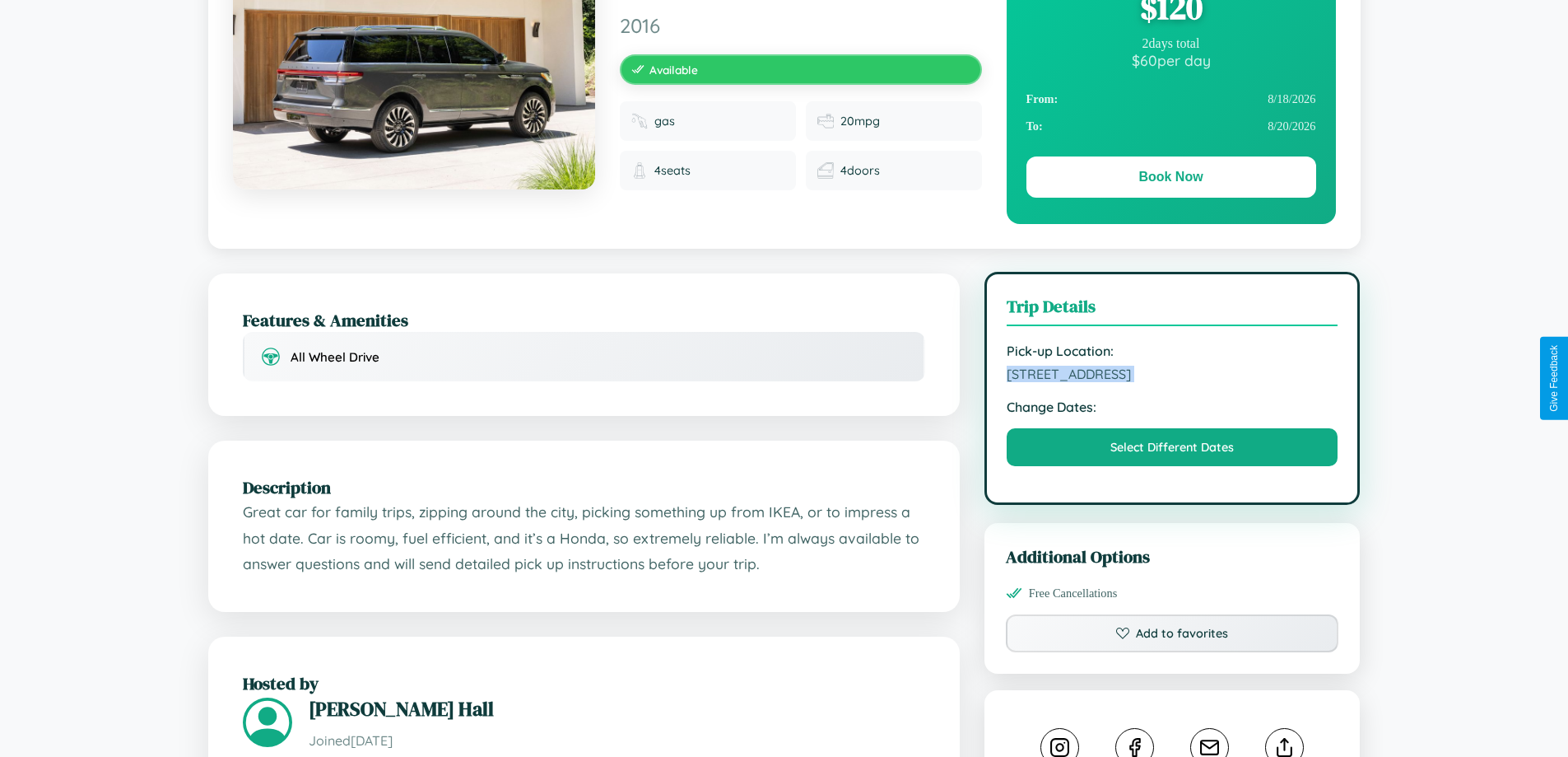
click at [1172, 376] on span "823 Maple Street Osaka 48676 Japan" at bounding box center [1172, 374] width 332 height 17
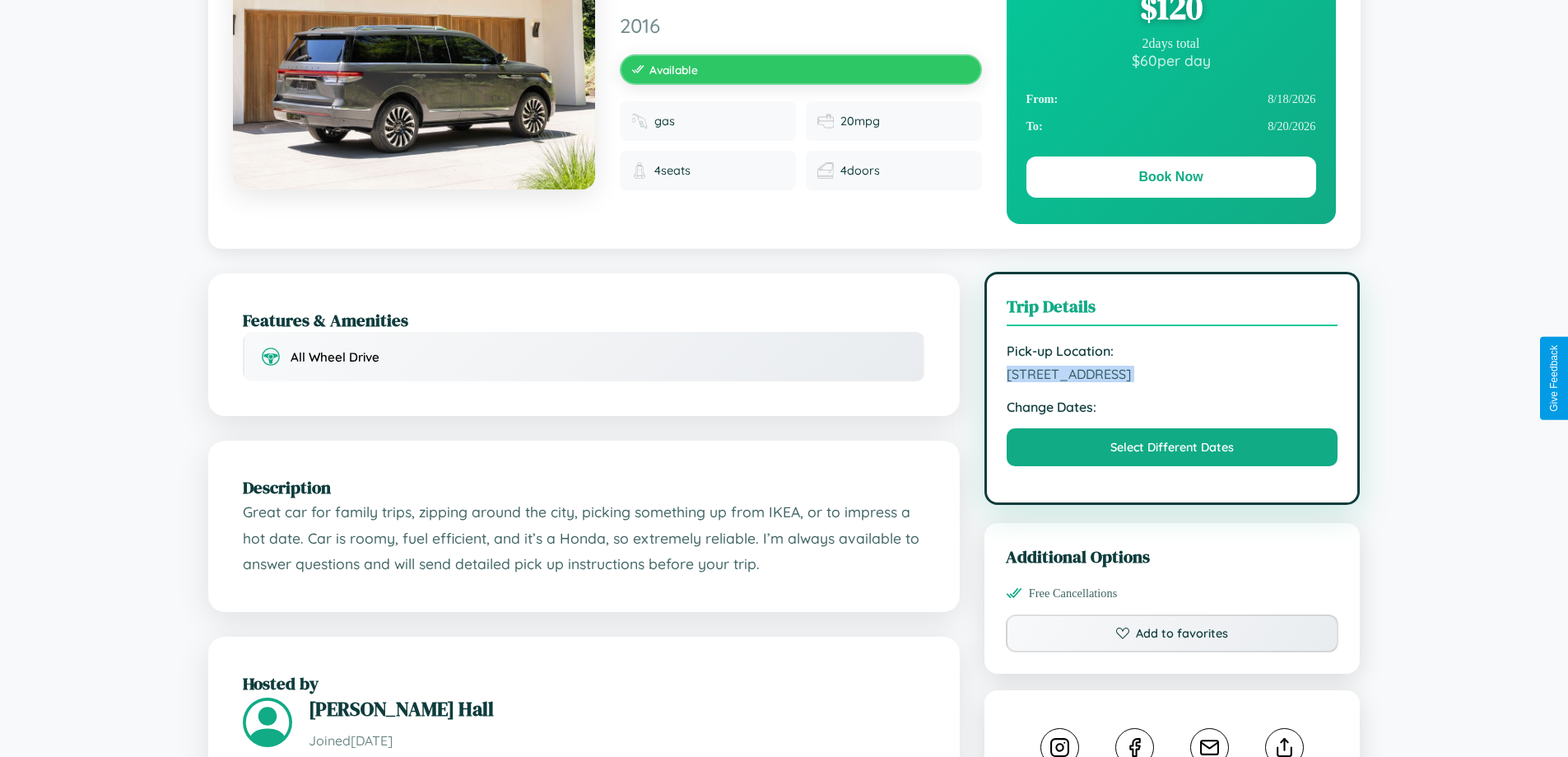
click at [1172, 376] on span "823 Maple Street Osaka 48676 Japan" at bounding box center [1172, 374] width 332 height 17
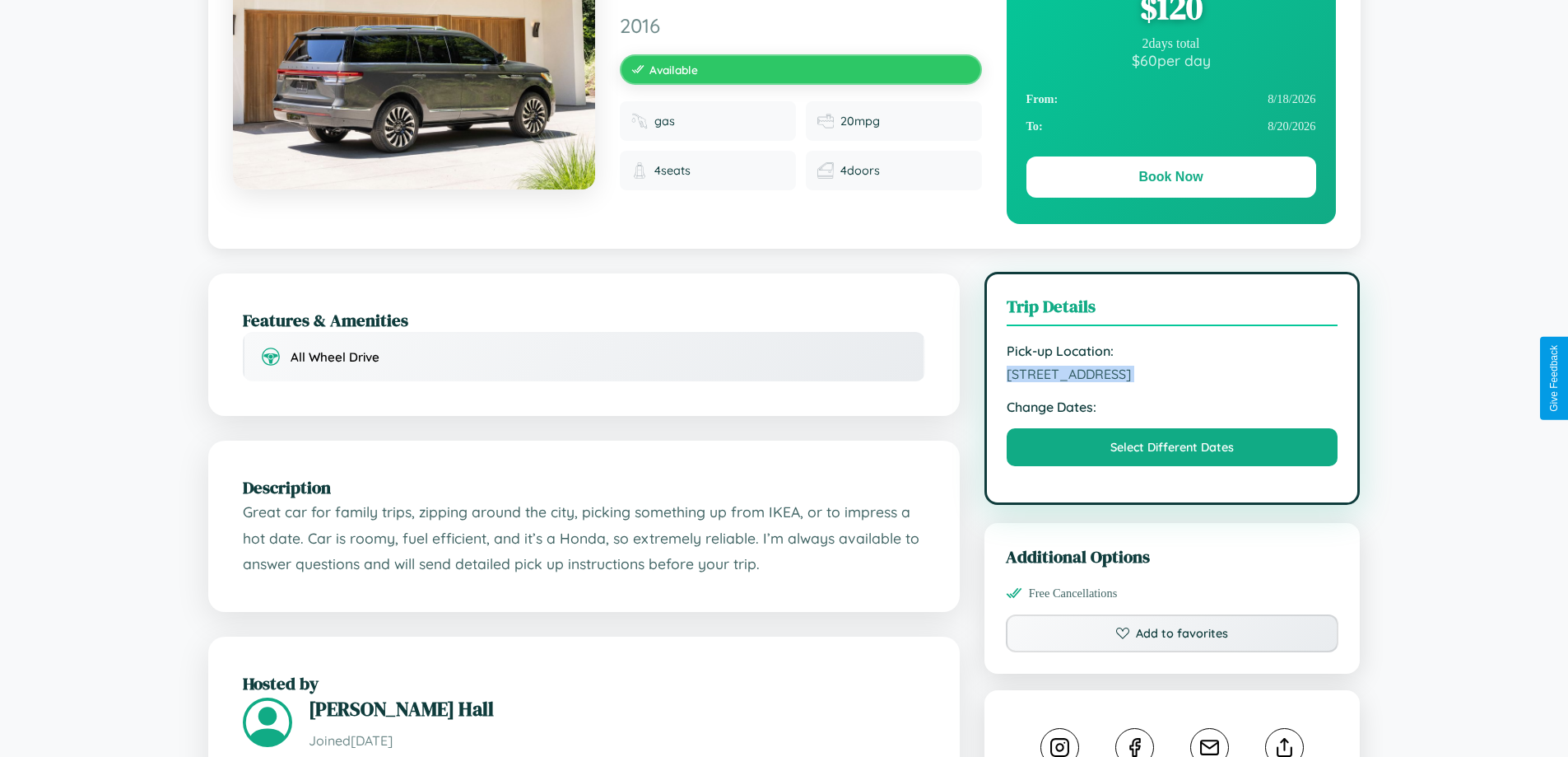
click at [1172, 376] on span "823 Maple Street Osaka 48676 Japan" at bounding box center [1172, 374] width 332 height 17
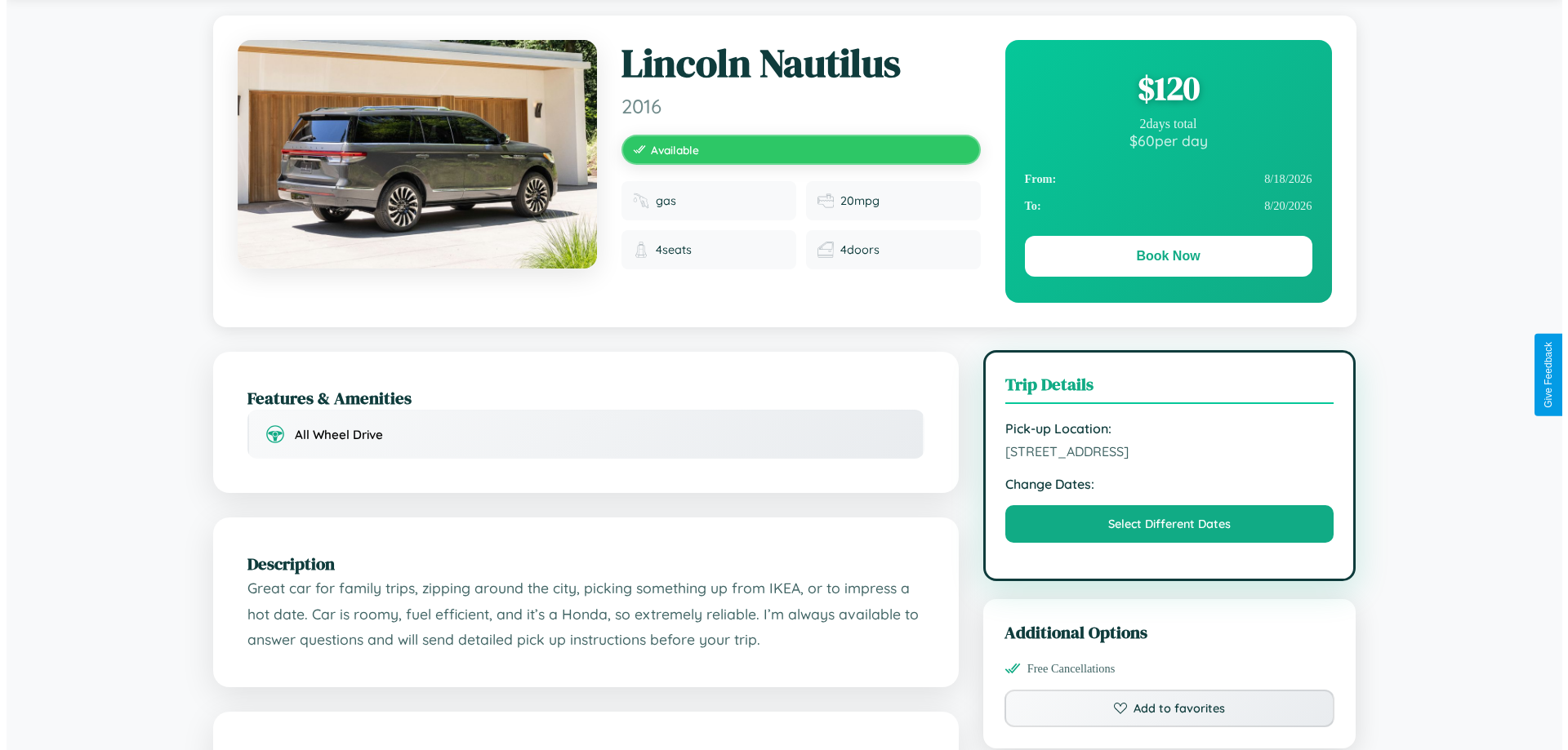
scroll to position [0, 0]
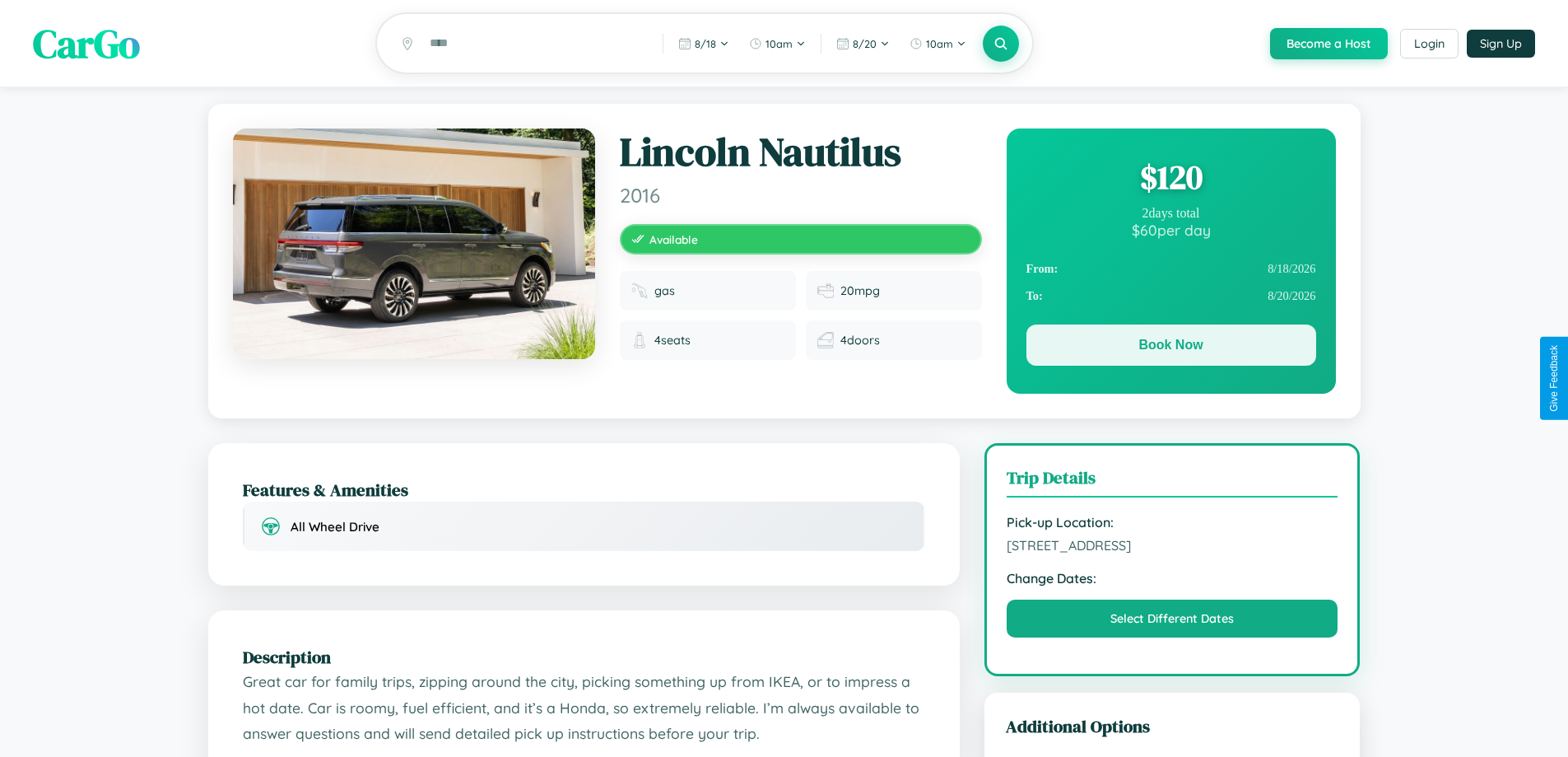
click at [1170, 348] on button "Book Now" at bounding box center [1171, 344] width 290 height 41
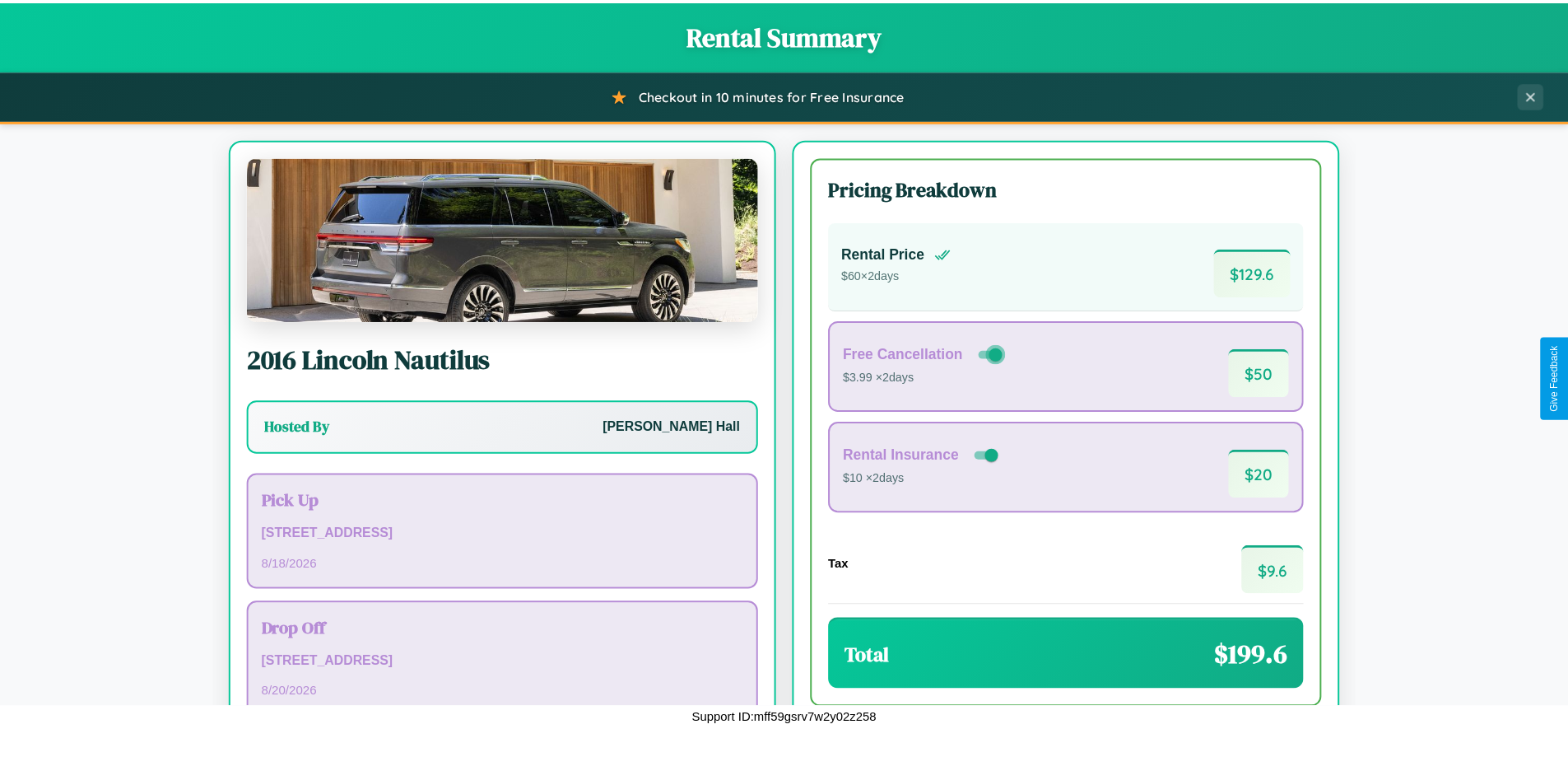
scroll to position [113, 0]
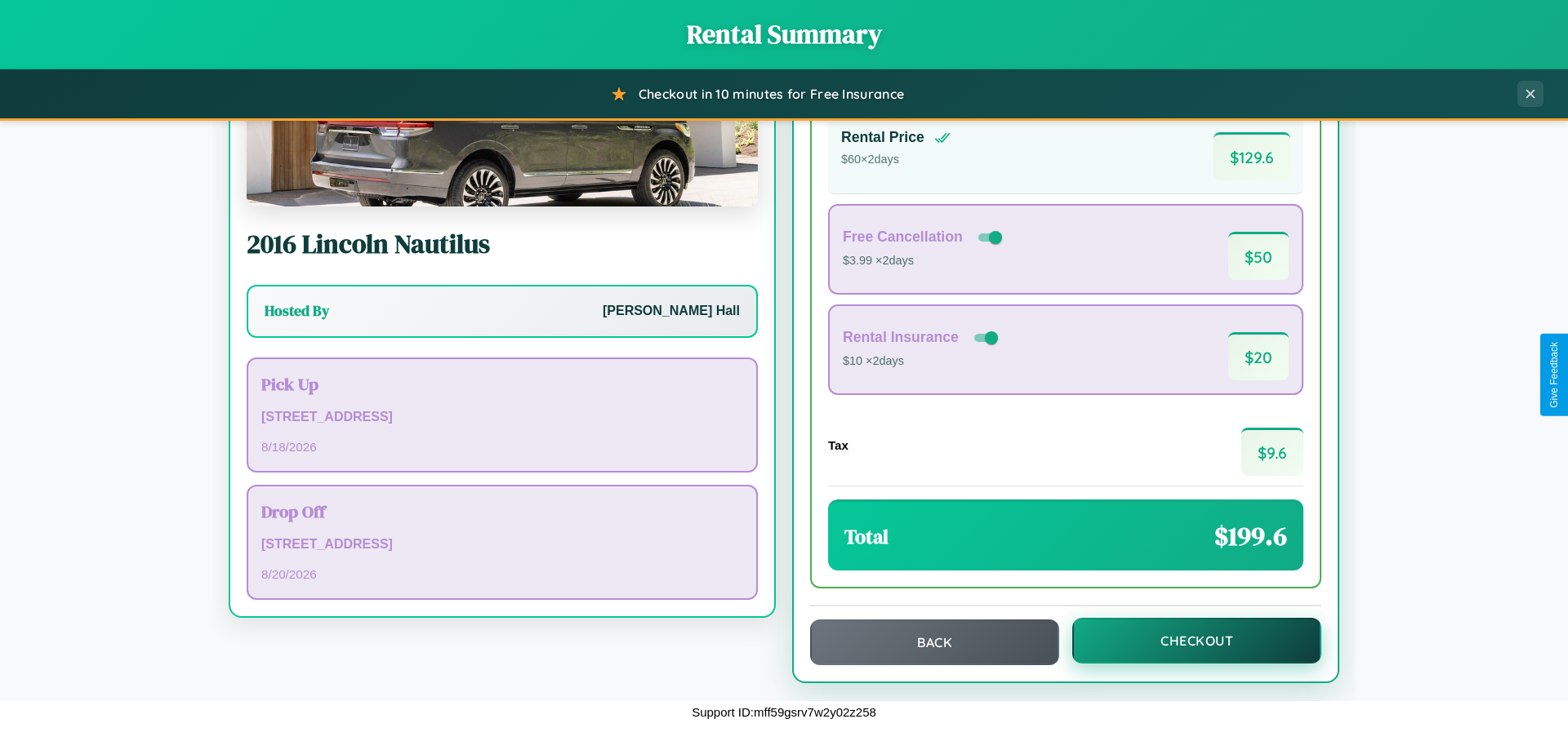
click at [1185, 640] on button "Checkout" at bounding box center [1196, 640] width 249 height 45
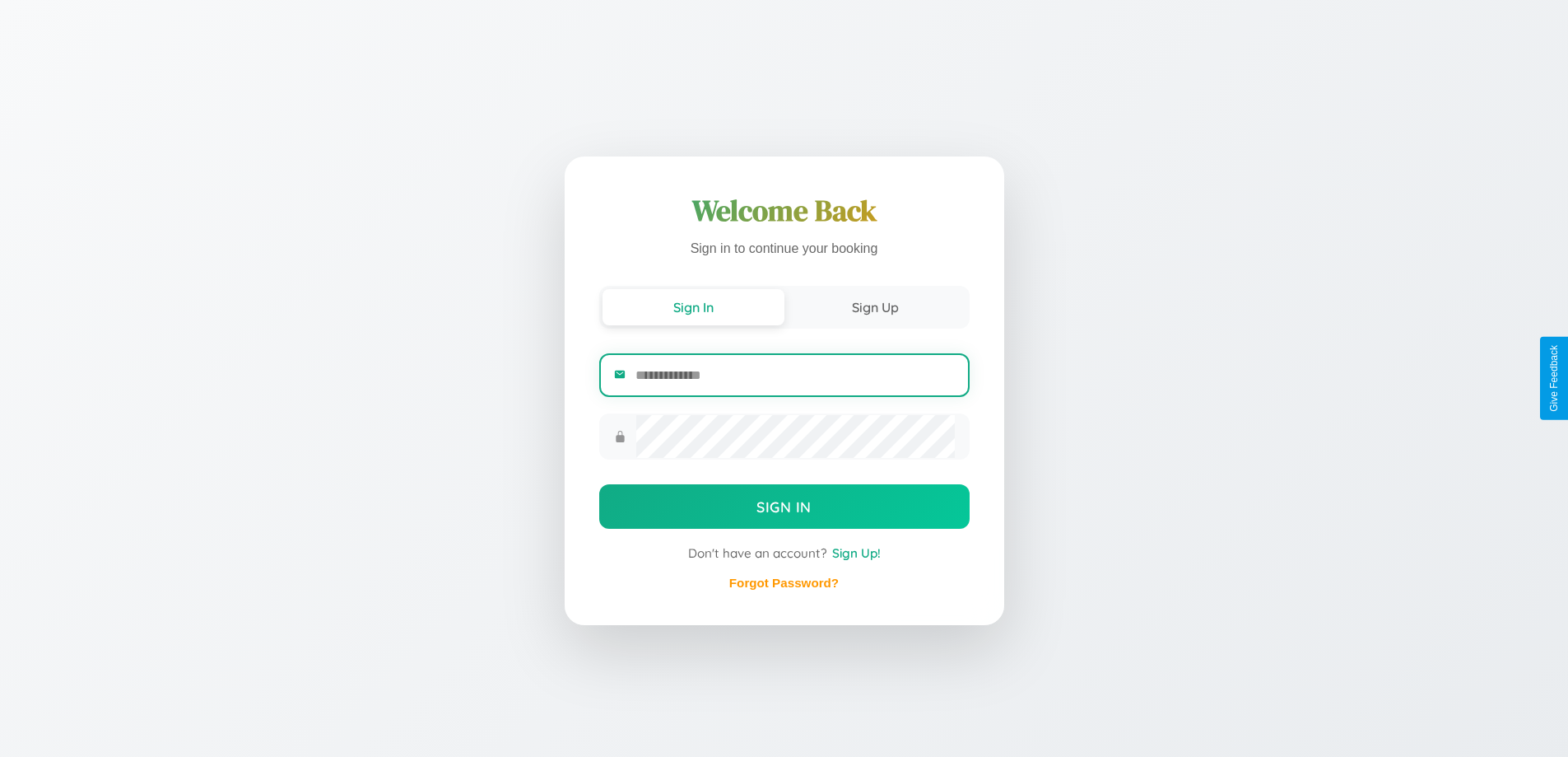
click at [794, 375] on input "email" at bounding box center [795, 375] width 319 height 40
type input "**********"
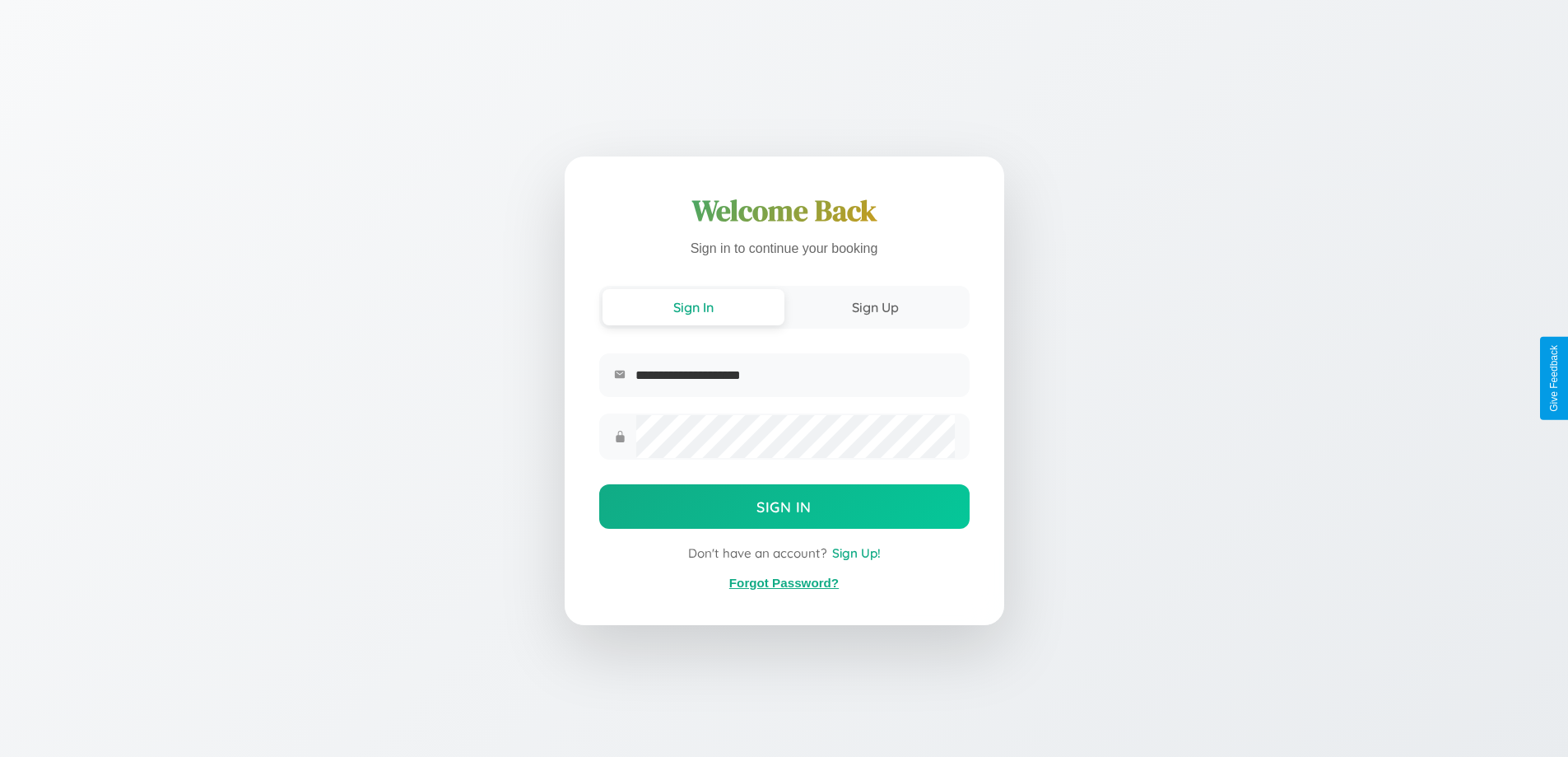
click at [784, 583] on link "Forgot Password?" at bounding box center [784, 582] width 110 height 14
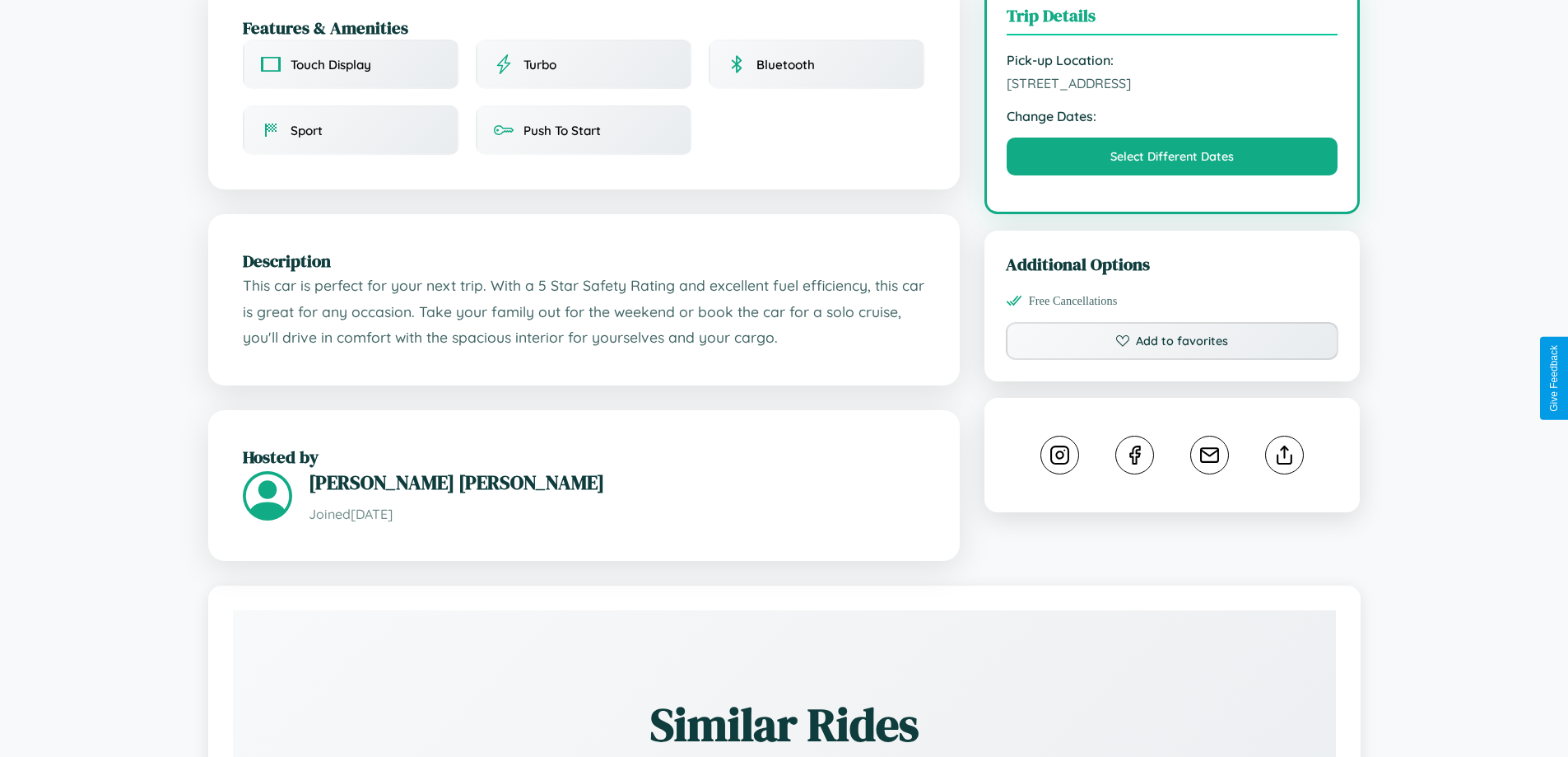
scroll to position [592, 0]
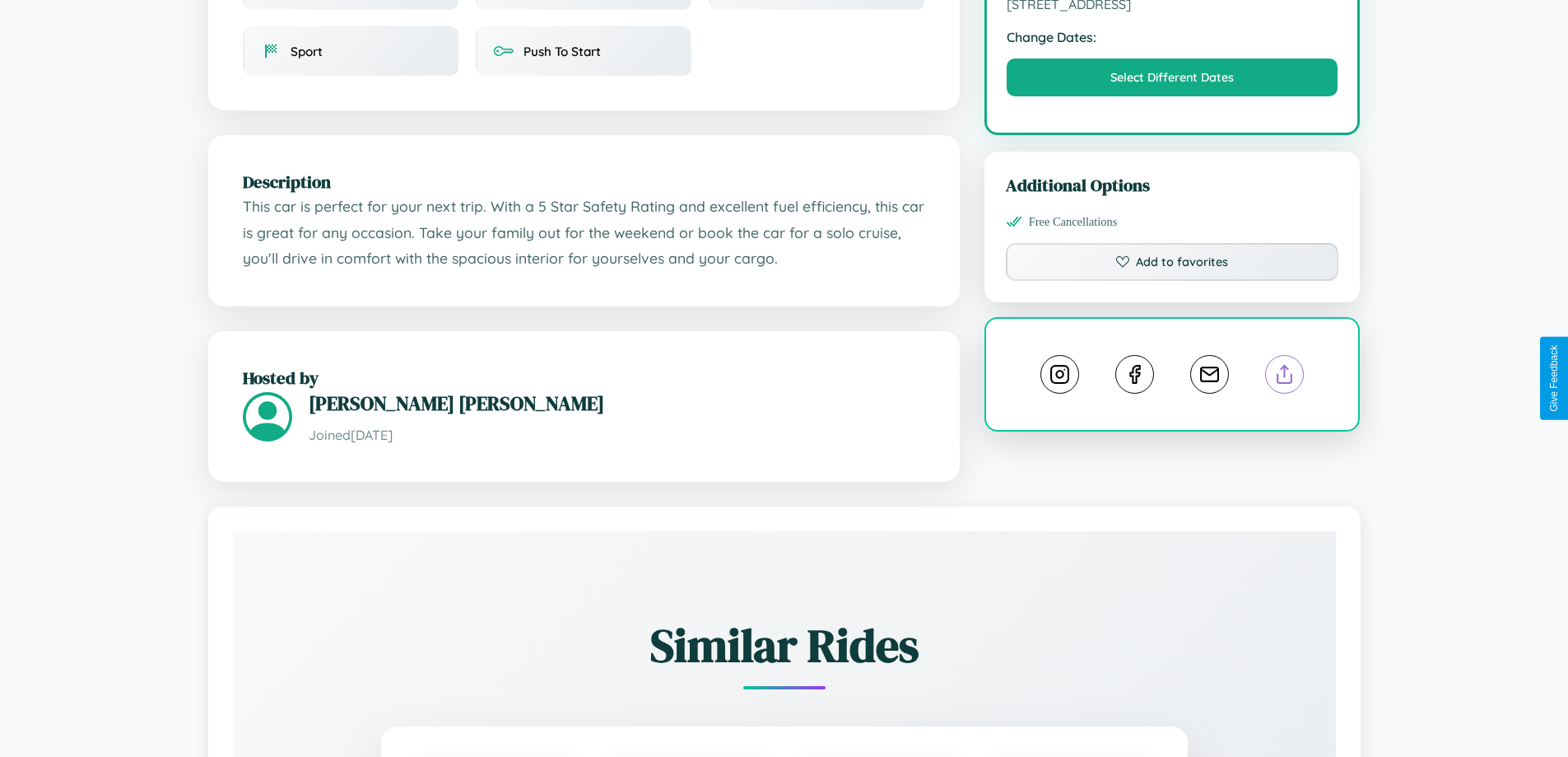
click at [1285, 377] on line at bounding box center [1285, 372] width 0 height 12
